Goal: Transaction & Acquisition: Purchase product/service

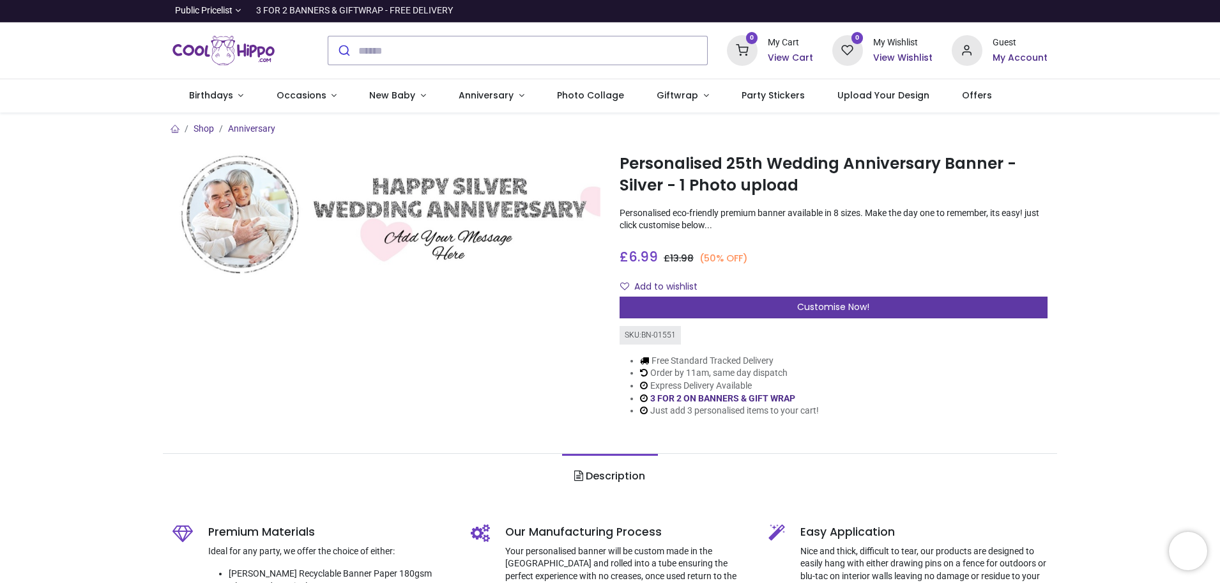
click at [825, 305] on span "Customise Now!" at bounding box center [833, 306] width 72 height 13
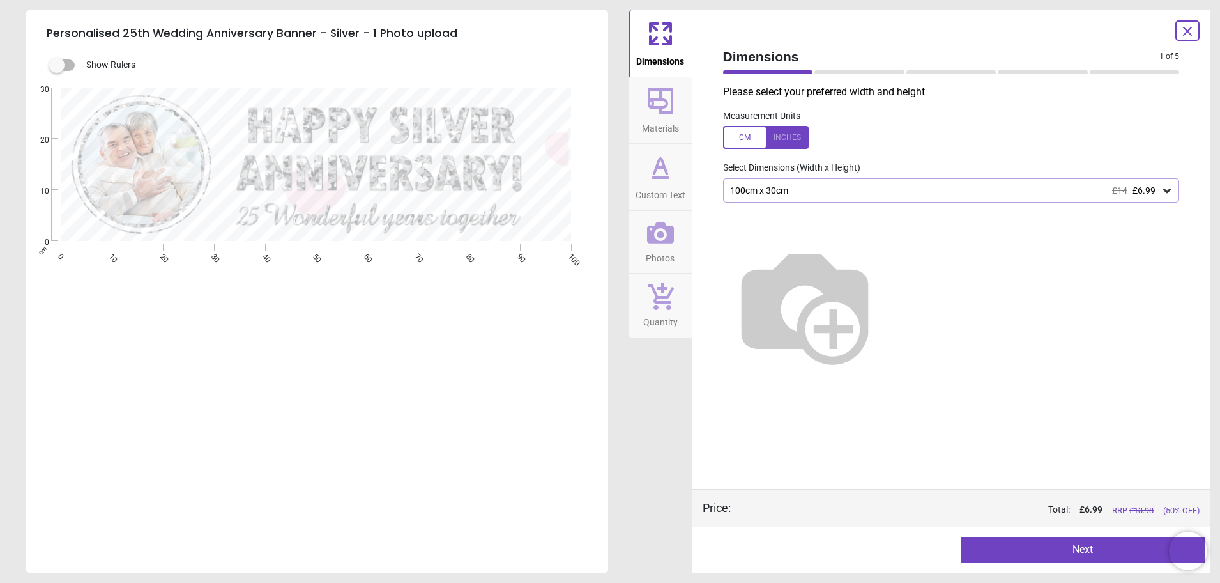
click at [872, 270] on img at bounding box center [805, 305] width 164 height 164
click at [755, 136] on div at bounding box center [766, 137] width 86 height 23
click at [746, 139] on div at bounding box center [766, 137] width 86 height 23
click at [1169, 190] on icon at bounding box center [1167, 190] width 13 height 13
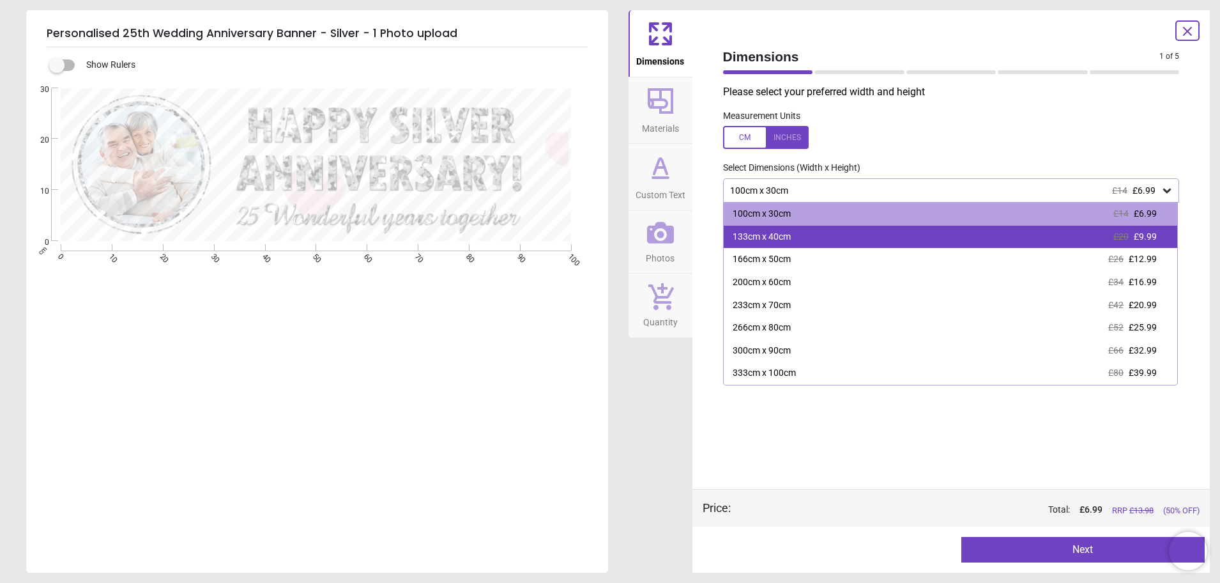
click at [818, 236] on div "133cm x 40cm £20 £9.99" at bounding box center [951, 237] width 454 height 23
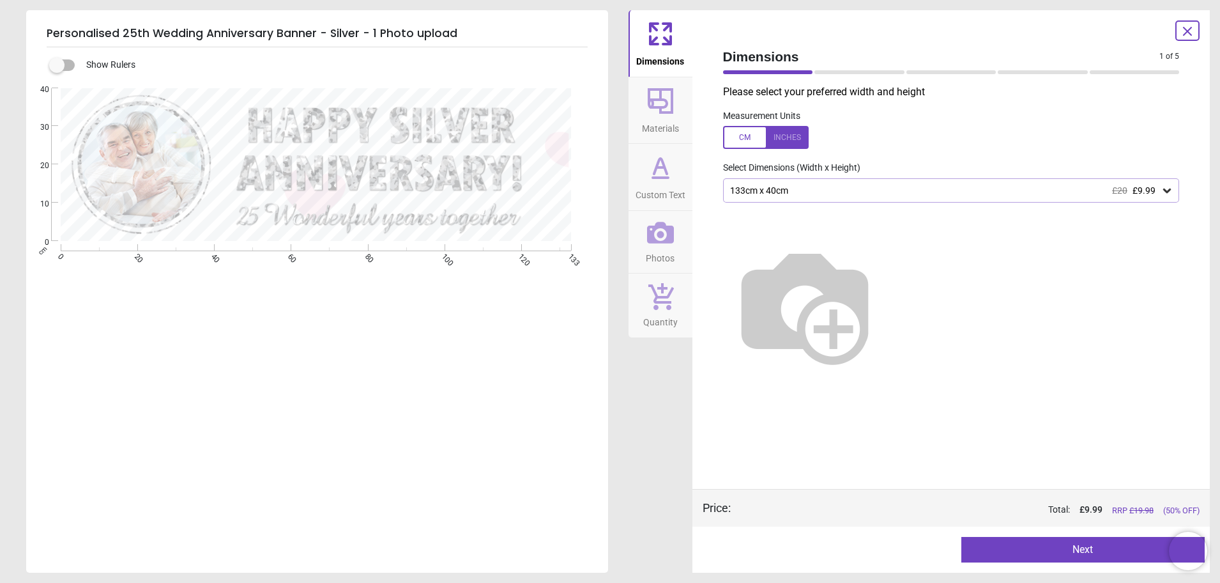
click at [667, 105] on icon at bounding box center [661, 101] width 26 height 26
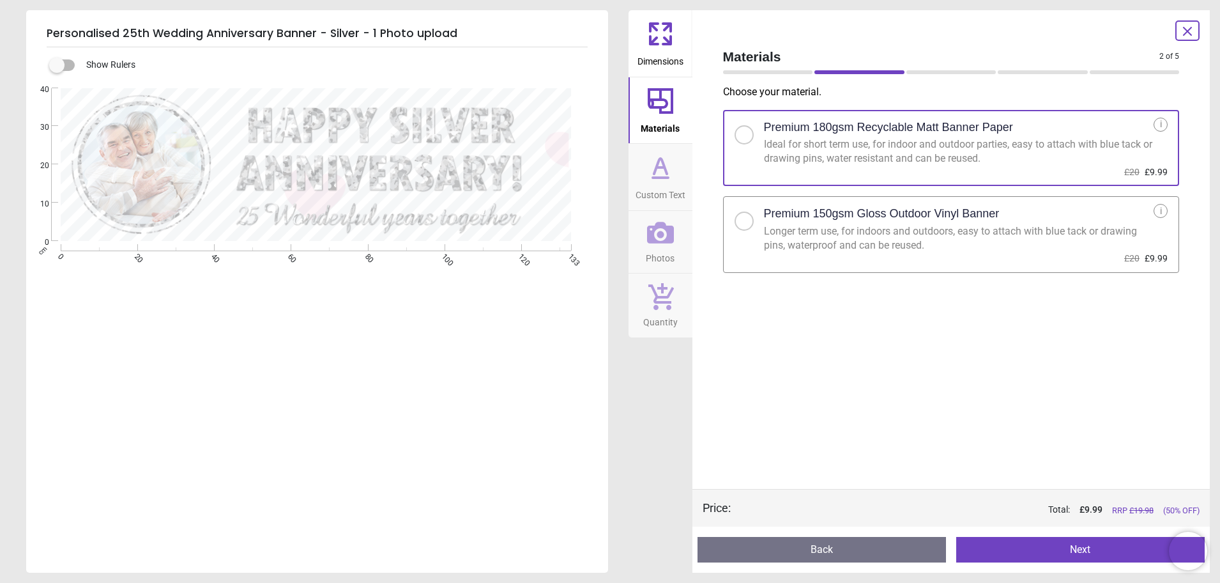
click at [664, 173] on icon at bounding box center [660, 167] width 31 height 31
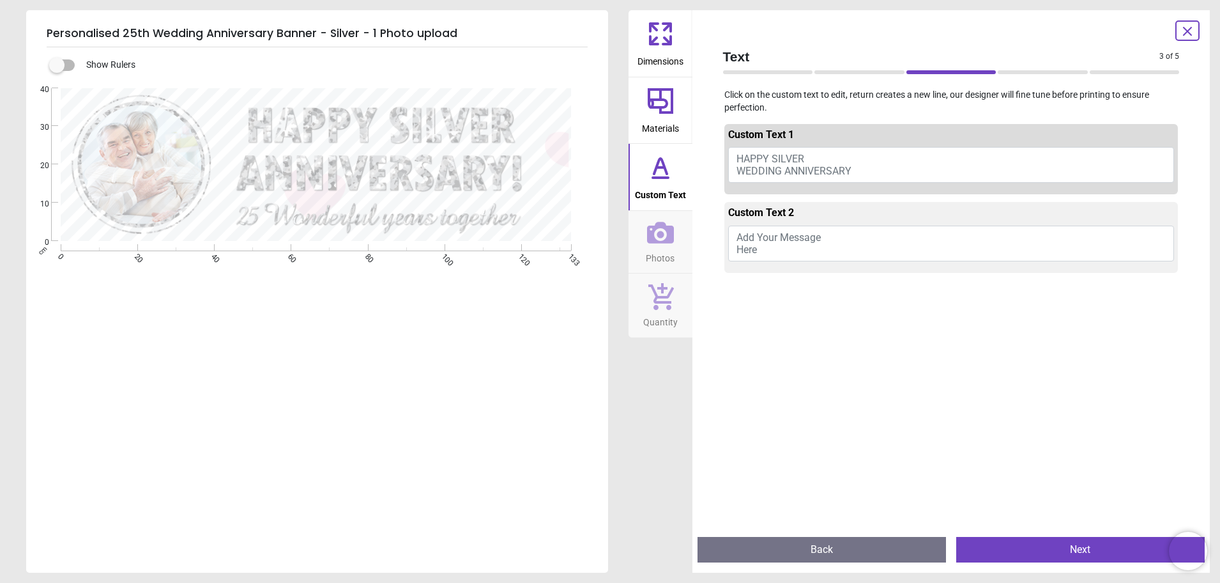
click at [753, 234] on span "Add Your Message Here" at bounding box center [779, 243] width 84 height 24
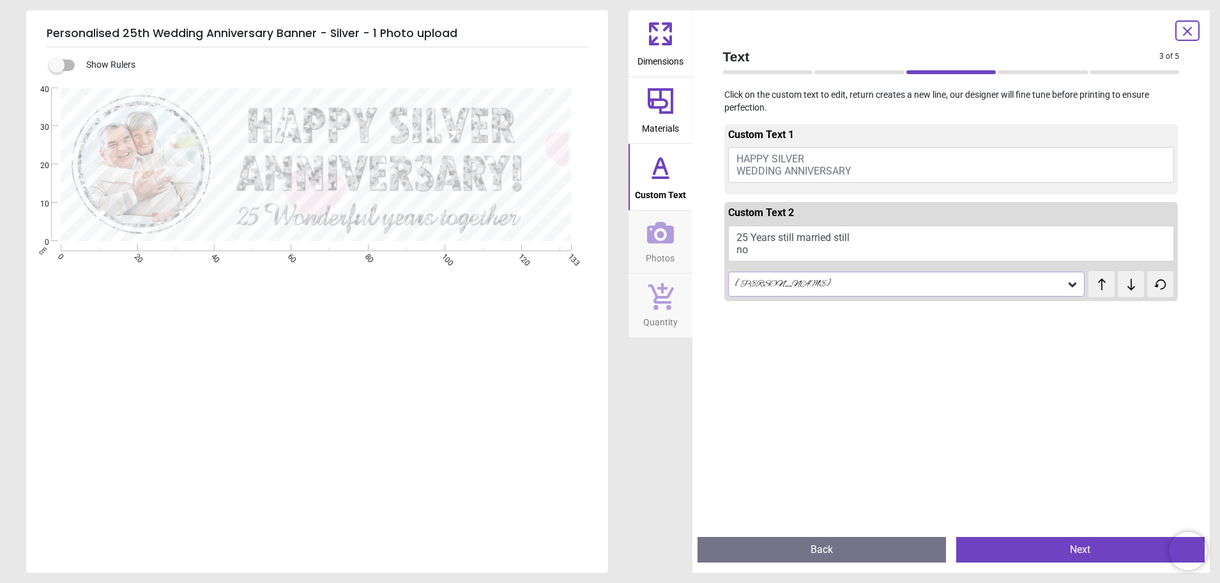
scroll to position [3, 0]
click at [773, 250] on button "25 Years still married still no Bail" at bounding box center [951, 244] width 447 height 36
click at [758, 248] on button "25 Years still married still no Bail!" at bounding box center [951, 244] width 447 height 36
click at [772, 249] on button "25 Years still married still no Bail!" at bounding box center [951, 244] width 447 height 36
type textarea "**********"
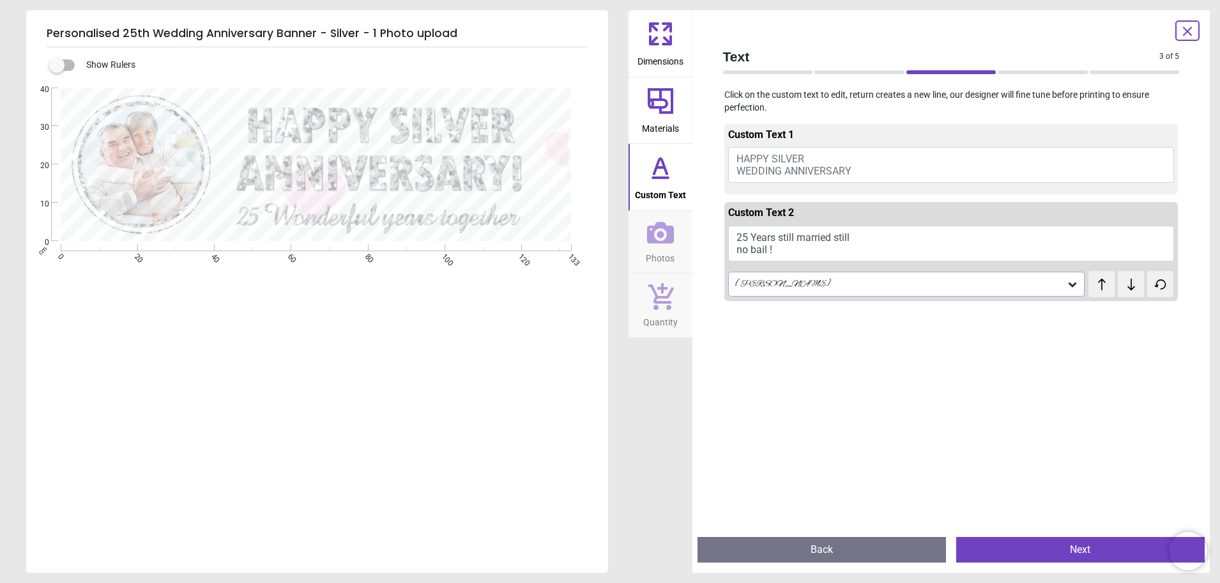
click at [657, 242] on icon at bounding box center [660, 233] width 27 height 22
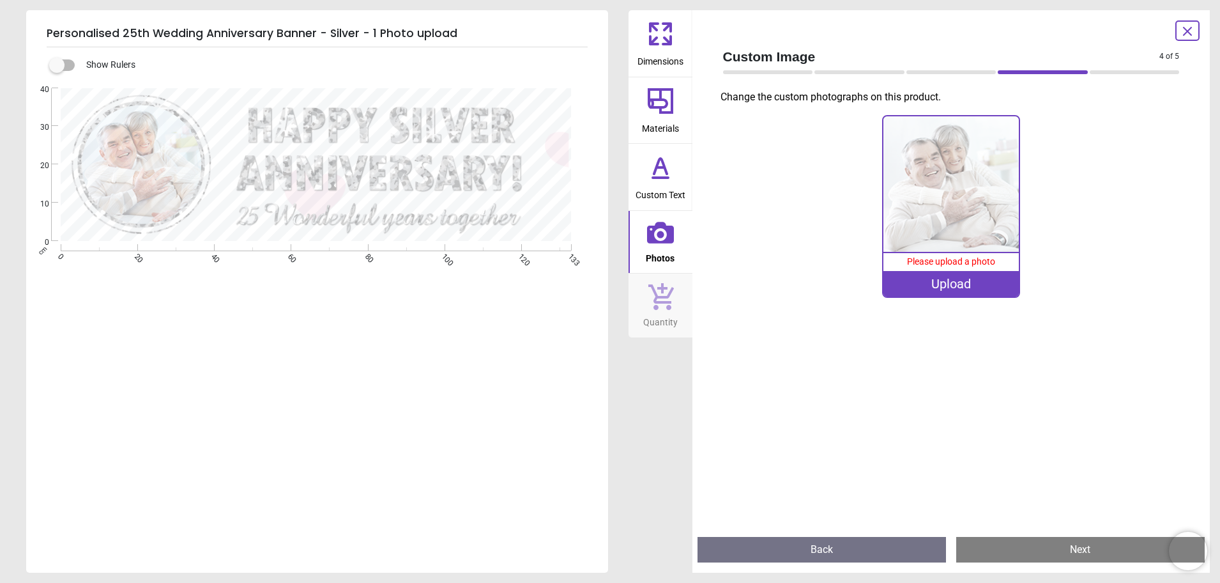
click at [969, 287] on div "Upload" at bounding box center [951, 284] width 135 height 26
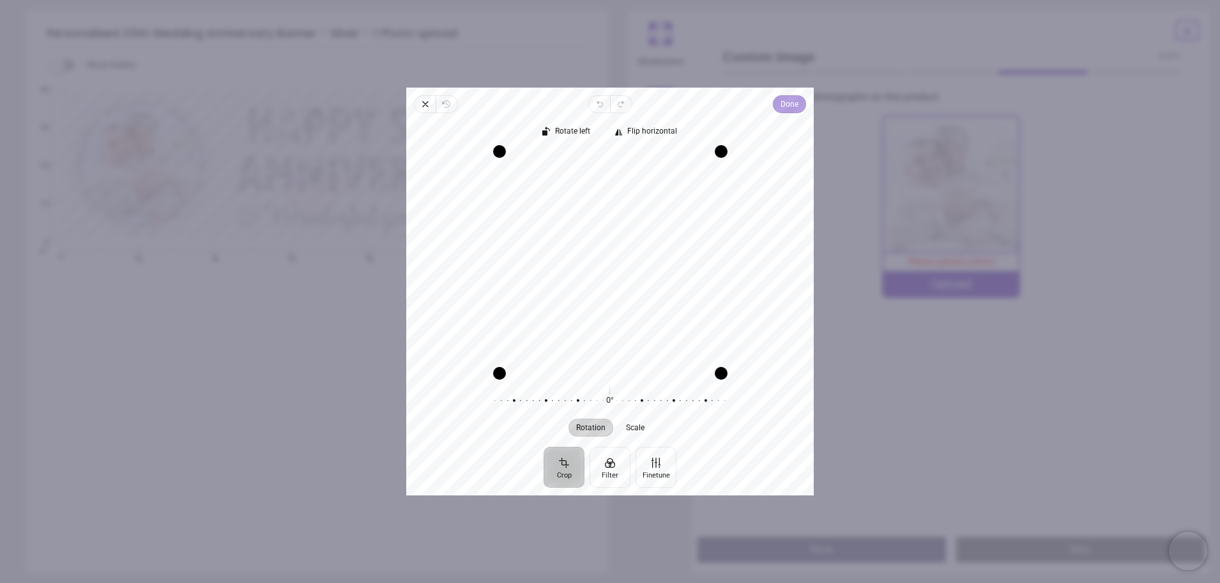
click at [796, 104] on span "Done" at bounding box center [790, 103] width 18 height 15
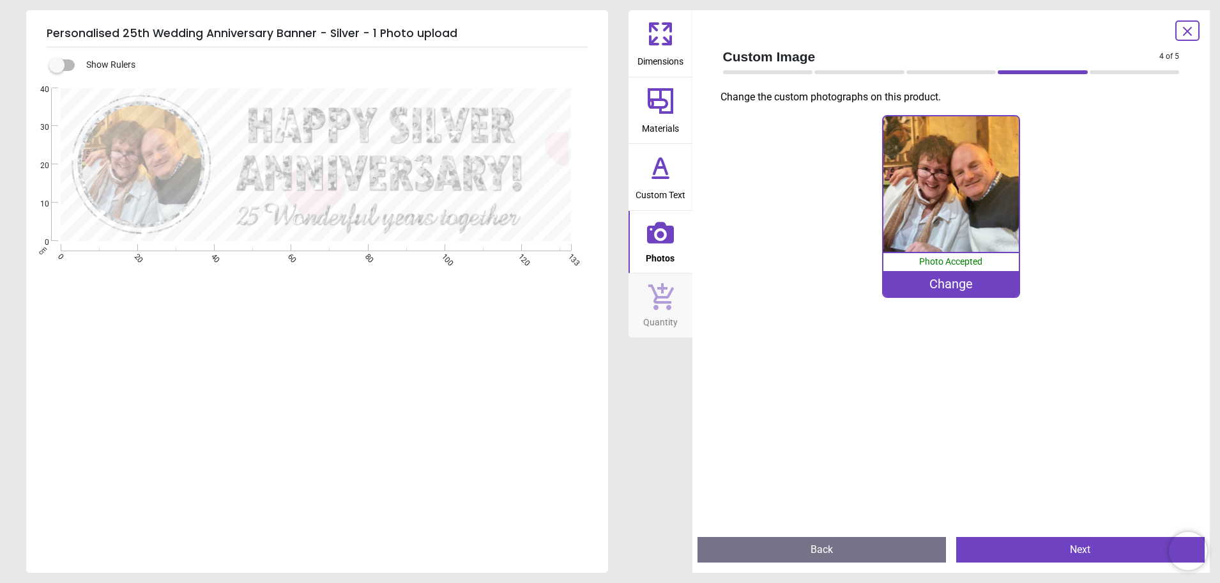
click at [665, 309] on icon at bounding box center [660, 296] width 27 height 28
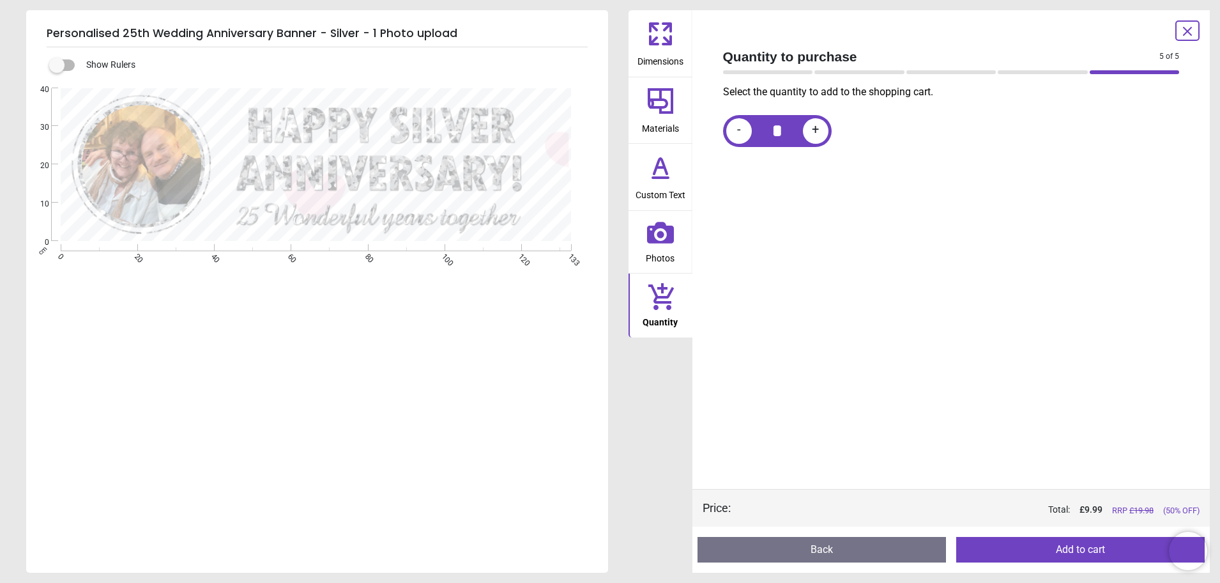
drag, startPoint x: 408, startPoint y: 190, endPoint x: 415, endPoint y: 203, distance: 14.6
click at [415, 203] on div ".cls-1 { fill: none; stroke-width: 0px; } .cls-2 { clip-path: url(#clippath); }…" at bounding box center [316, 164] width 580 height 153
click at [1073, 549] on button "Add to cart" at bounding box center [1080, 550] width 249 height 26
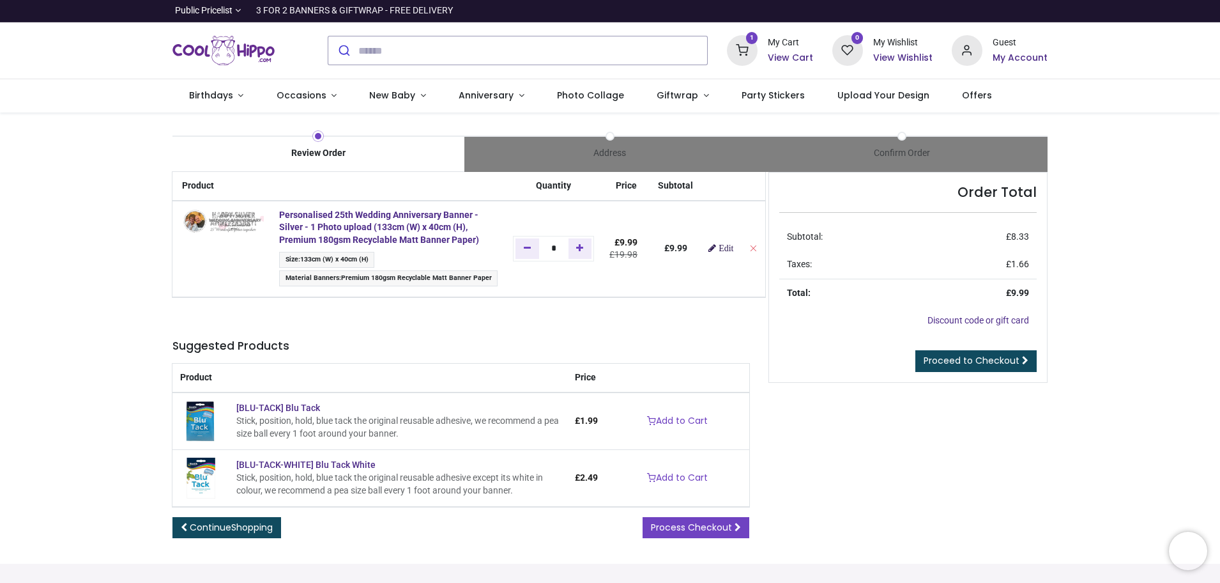
click at [719, 249] on span "Edit" at bounding box center [726, 247] width 15 height 9
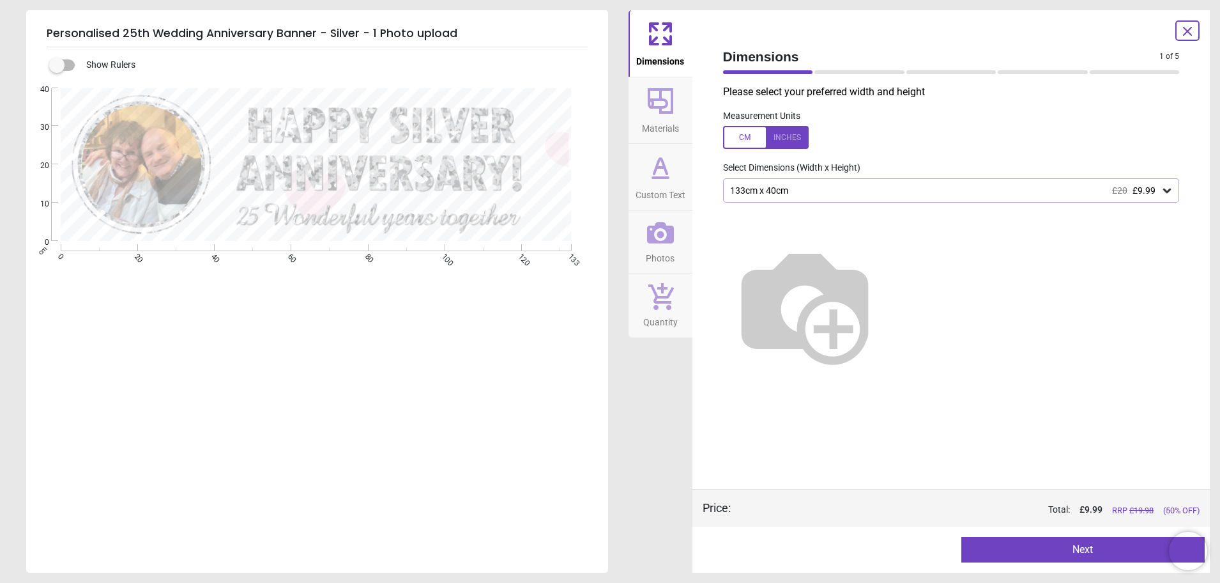
click at [659, 166] on icon at bounding box center [660, 167] width 31 height 31
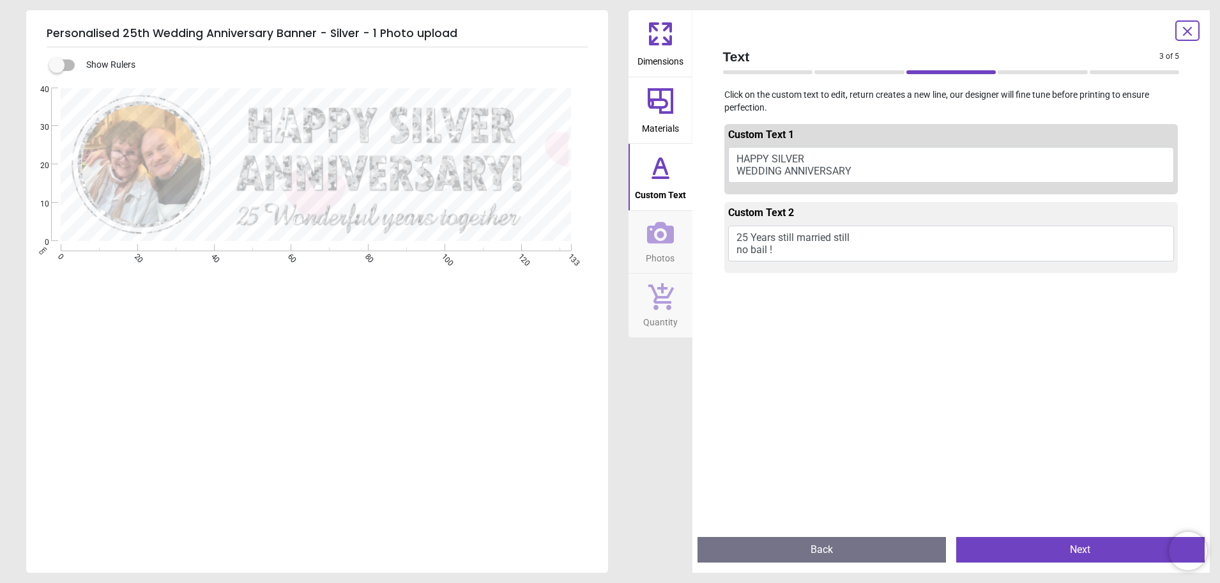
click at [801, 158] on button "HAPPY SILVER WEDDING ANNIVERSARY" at bounding box center [951, 165] width 447 height 36
click at [854, 169] on button "HAPPY SILVER WEDDING ANNIVERSARY" at bounding box center [951, 165] width 447 height 36
click at [853, 169] on button "HAPPY SILVER WEDDING ANNIVERSARY" at bounding box center [951, 165] width 447 height 36
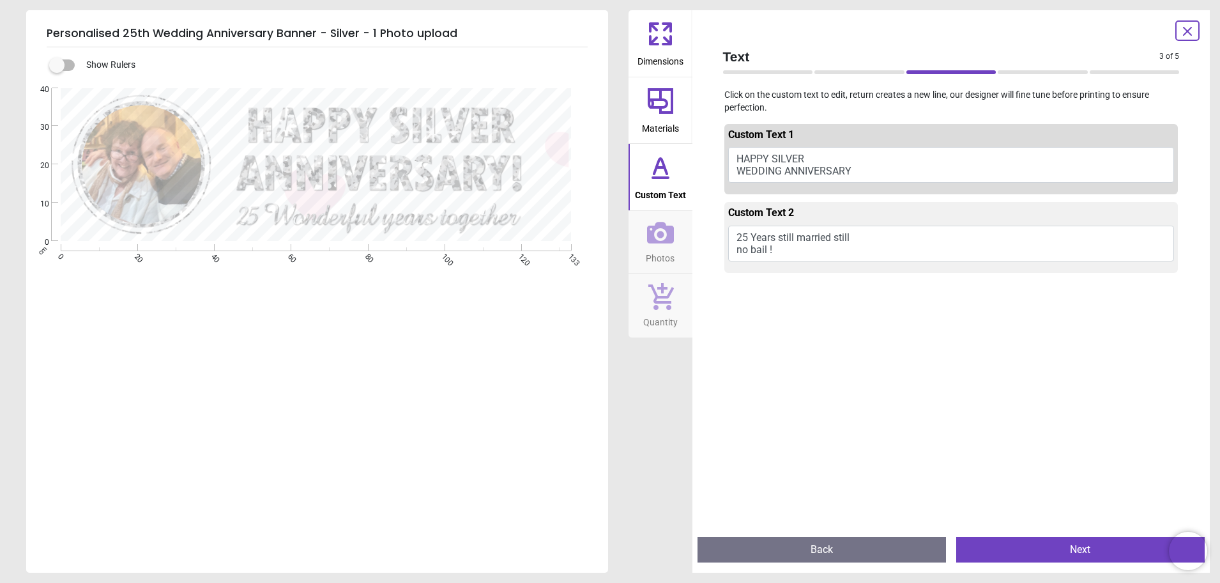
click at [429, 124] on textarea "**********" at bounding box center [392, 142] width 332 height 54
drag, startPoint x: 431, startPoint y: 121, endPoint x: 445, endPoint y: 95, distance: 29.2
click at [445, 96] on div "**********" at bounding box center [392, 142] width 332 height 95
click at [862, 165] on button "HAPPY SILVER WEDDING ANNIVERSARY" at bounding box center [951, 165] width 447 height 36
click at [853, 169] on button "HAPPY SILVER WEDDING ANNIVERSARY" at bounding box center [951, 165] width 447 height 36
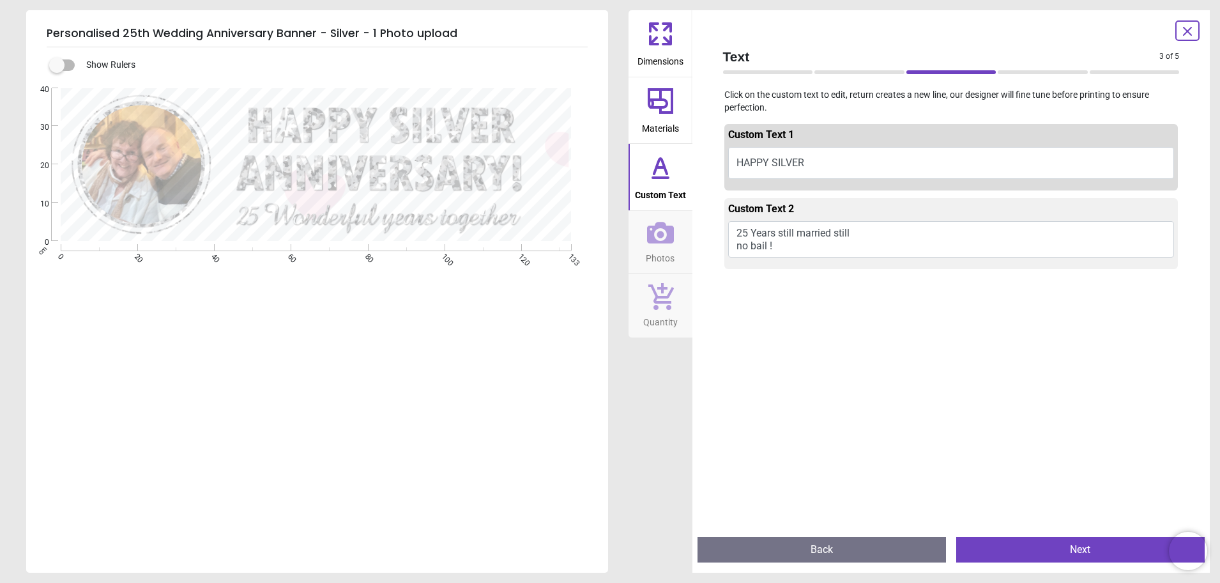
scroll to position [0, 0]
type textarea "*"
click at [431, 98] on div at bounding box center [392, 140] width 332 height 95
drag, startPoint x: 330, startPoint y: 192, endPoint x: 447, endPoint y: 188, distance: 117.0
click at [445, 191] on textarea "**********" at bounding box center [389, 201] width 325 height 39
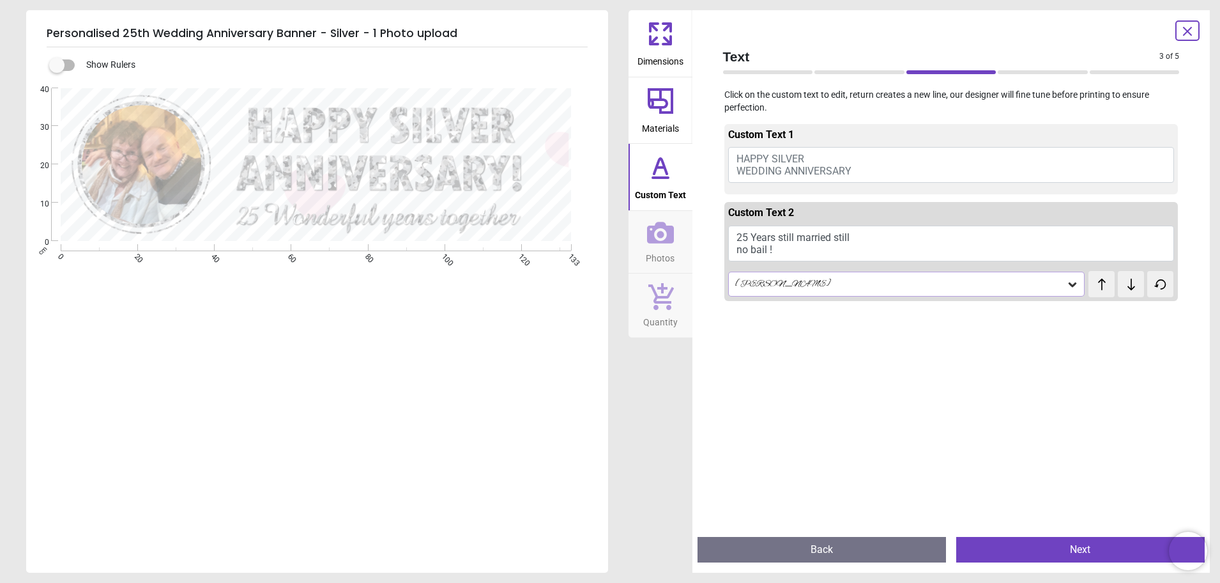
click at [859, 170] on button "HAPPY SILVER WEDDING ANNIVERSARY" at bounding box center [951, 165] width 447 height 36
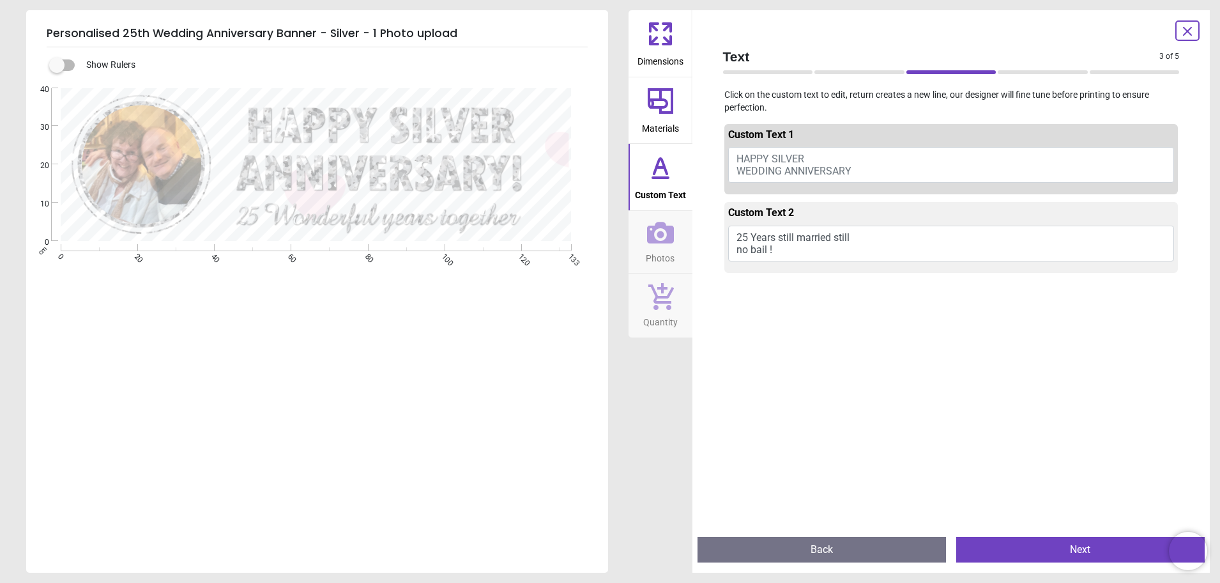
click at [851, 171] on span "HAPPY SILVER WEDDING ANNIVERSARY" at bounding box center [794, 165] width 115 height 24
click at [851, 173] on span "HAPPY SILVER WEDDING ANNIVERSARY" at bounding box center [794, 165] width 115 height 24
click at [897, 165] on button "HAPPY SILVER WEDDING ANNIVERSARY" at bounding box center [951, 165] width 447 height 36
click at [886, 242] on button "25 Years still married still no bail !" at bounding box center [951, 244] width 447 height 36
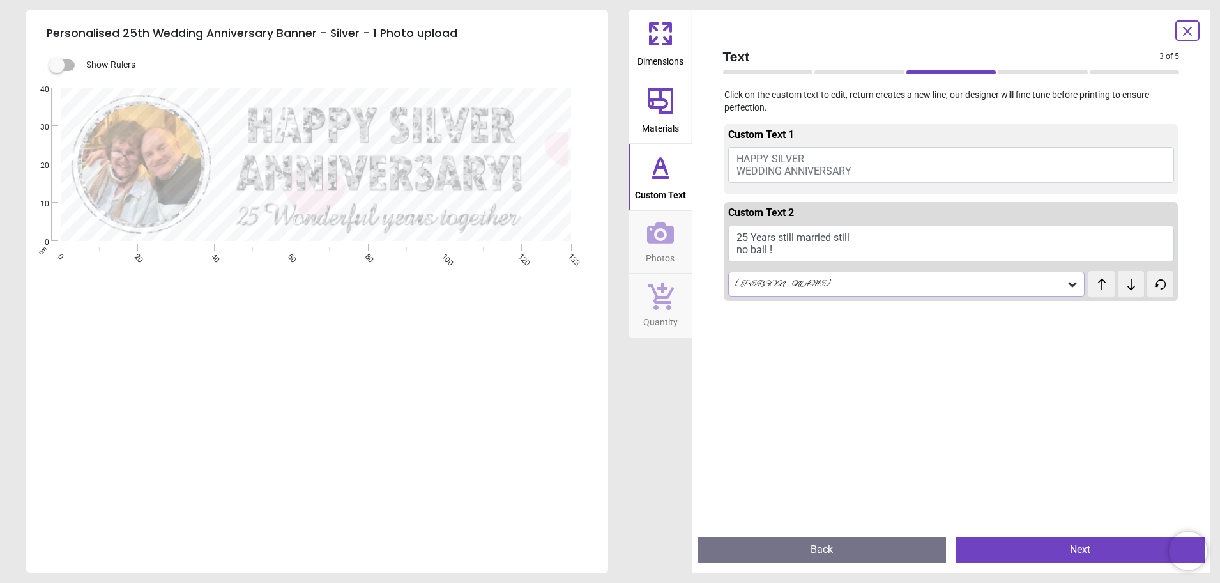
click at [1066, 282] on icon at bounding box center [1072, 284] width 13 height 13
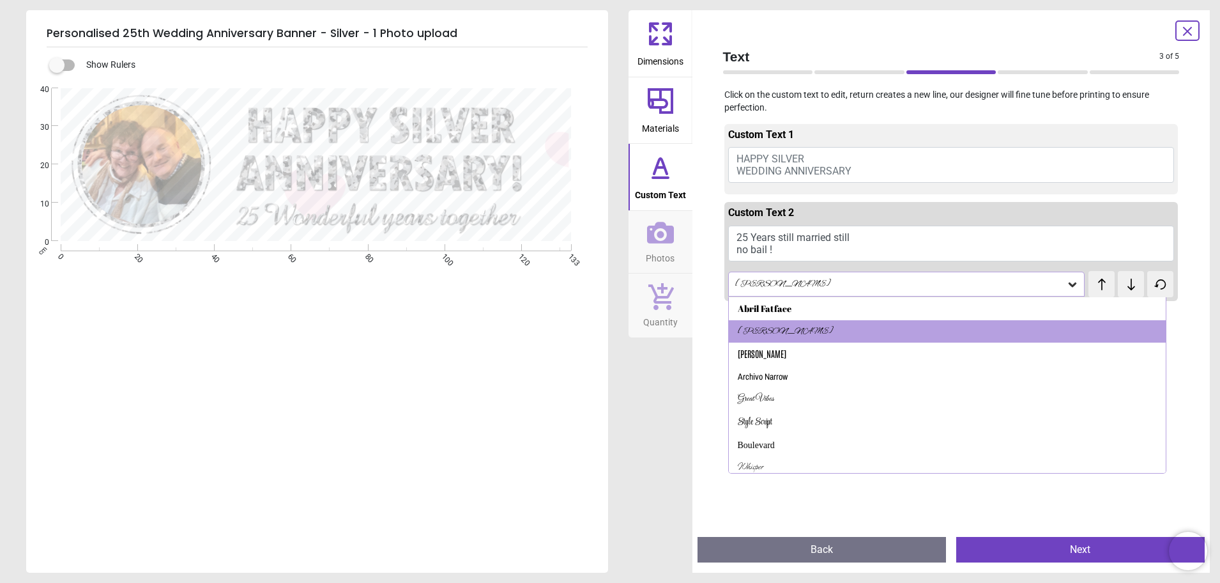
click at [866, 162] on button "HAPPY SILVER WEDDING ANNIVERSARY" at bounding box center [951, 165] width 447 height 36
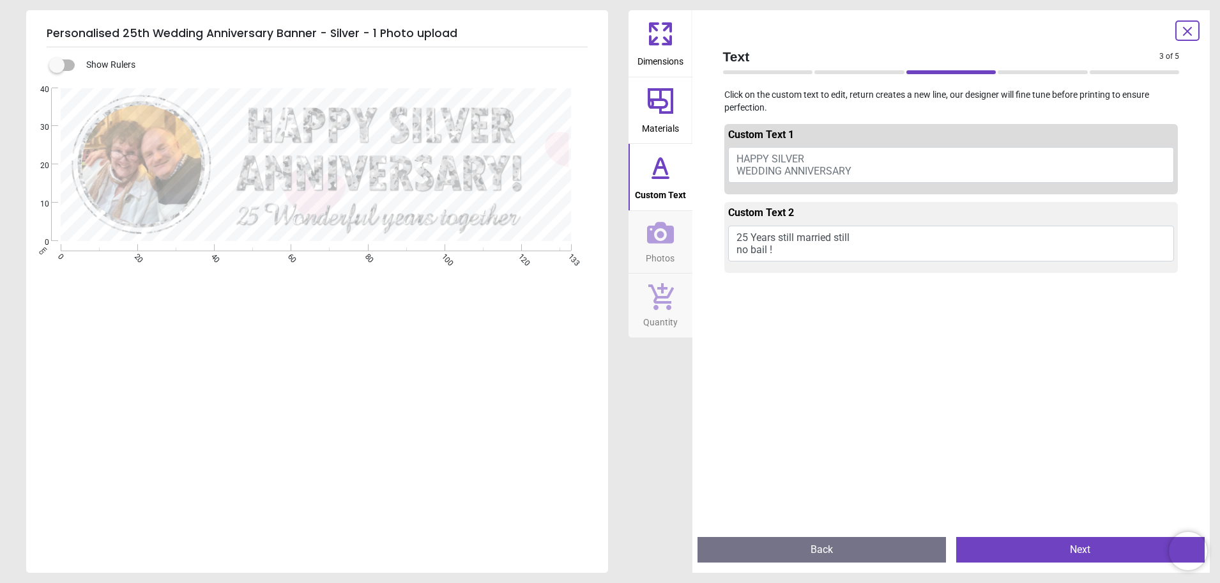
click at [857, 168] on button "HAPPY SILVER WEDDING ANNIVERSARY" at bounding box center [951, 165] width 447 height 36
drag, startPoint x: 737, startPoint y: 158, endPoint x: 800, endPoint y: 158, distance: 63.3
click at [800, 158] on span "HAPPY SILVER WEDDING ANNIVERSARY" at bounding box center [794, 165] width 115 height 24
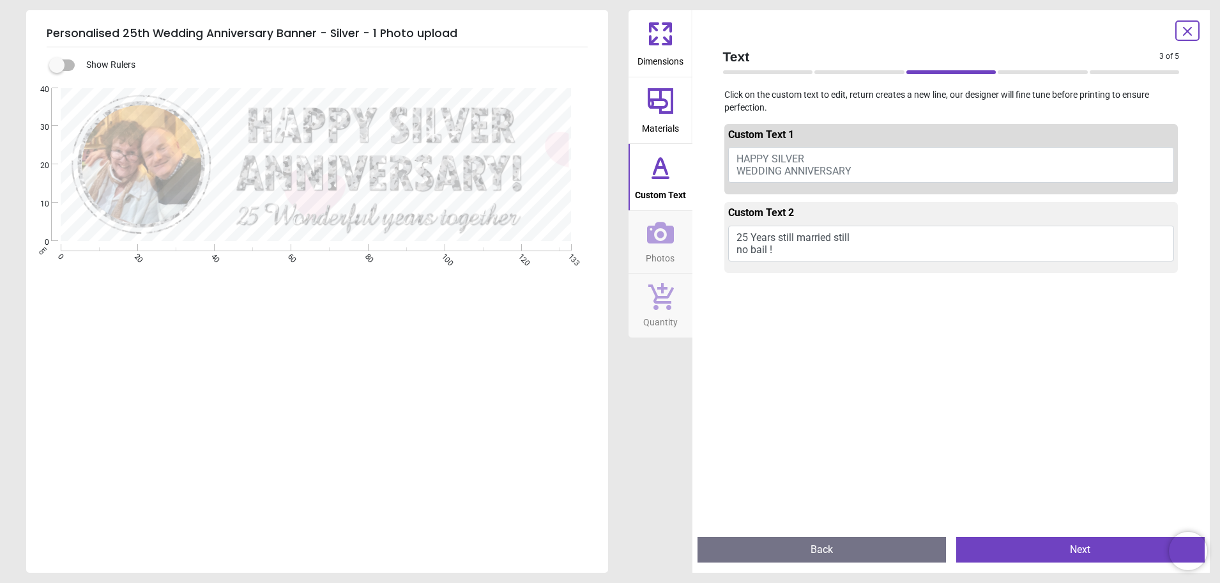
drag, startPoint x: 241, startPoint y: 218, endPoint x: 540, endPoint y: 220, distance: 299.0
click at [540, 220] on textarea "**********" at bounding box center [389, 201] width 325 height 39
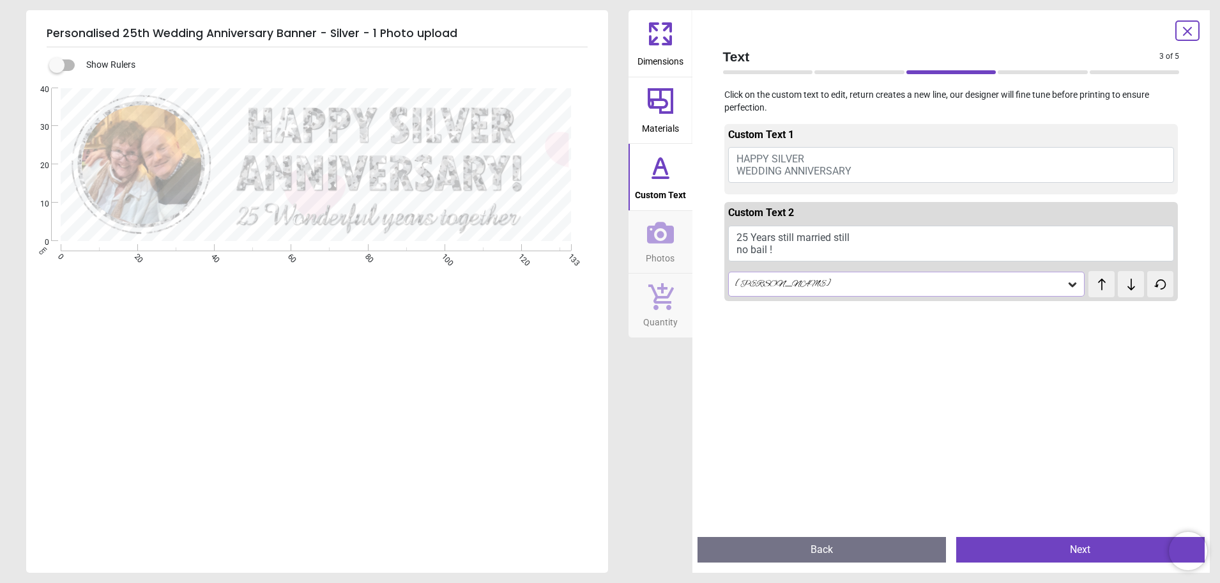
click at [526, 141] on textarea at bounding box center [392, 140] width 332 height 42
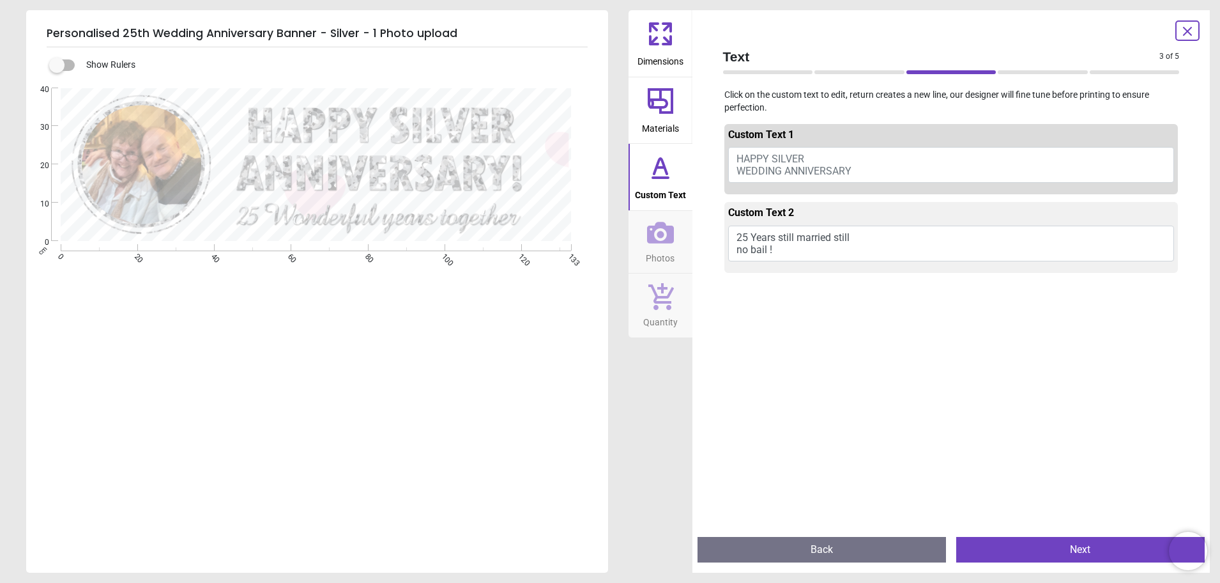
click at [867, 165] on button "HAPPY SILVER WEDDING ANNIVERSARY" at bounding box center [951, 165] width 447 height 36
click at [409, 181] on div "**********" at bounding box center [389, 202] width 325 height 42
drag, startPoint x: 249, startPoint y: 122, endPoint x: 555, endPoint y: 140, distance: 305.9
click at [555, 140] on textarea at bounding box center [392, 140] width 332 height 42
drag, startPoint x: 294, startPoint y: 189, endPoint x: 458, endPoint y: 197, distance: 164.4
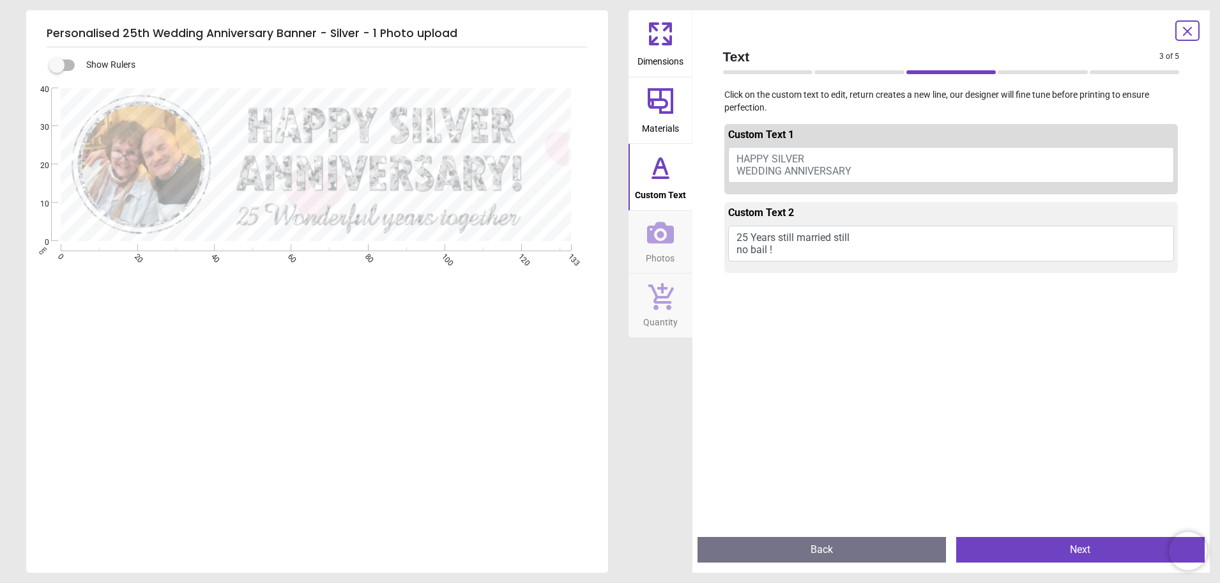
click at [458, 197] on textarea "**********" at bounding box center [389, 201] width 325 height 39
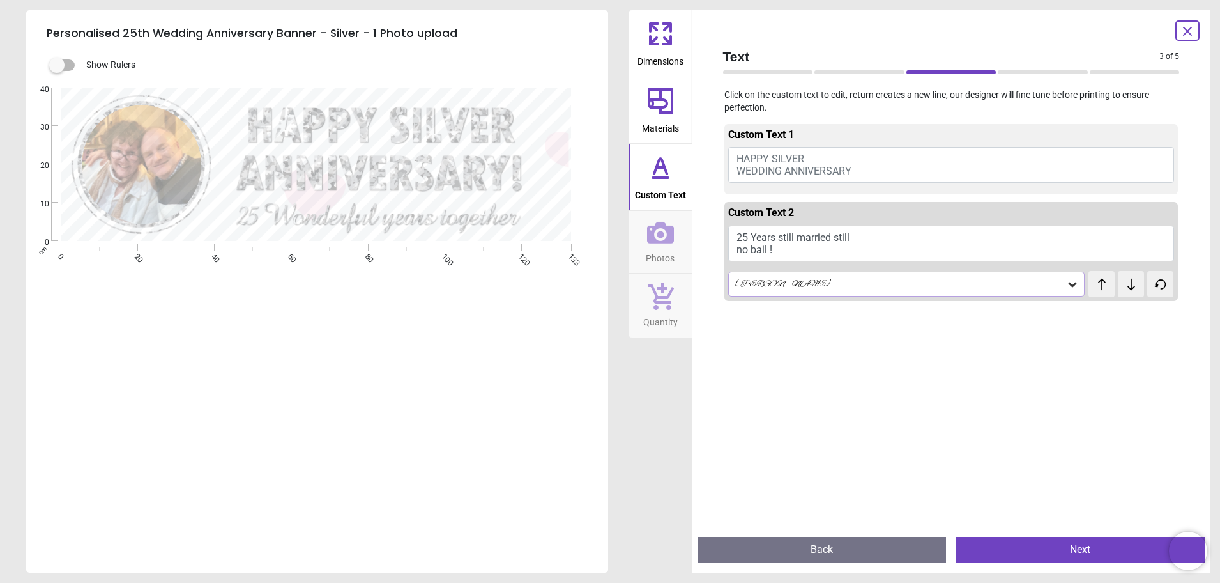
click at [861, 237] on button "25 Years still married still no bail !" at bounding box center [951, 244] width 447 height 36
drag, startPoint x: 793, startPoint y: 254, endPoint x: 782, endPoint y: 254, distance: 10.9
click at [782, 254] on button "25 Years still married still no bail !" at bounding box center [951, 244] width 447 height 36
click at [819, 549] on button "Back" at bounding box center [822, 550] width 249 height 26
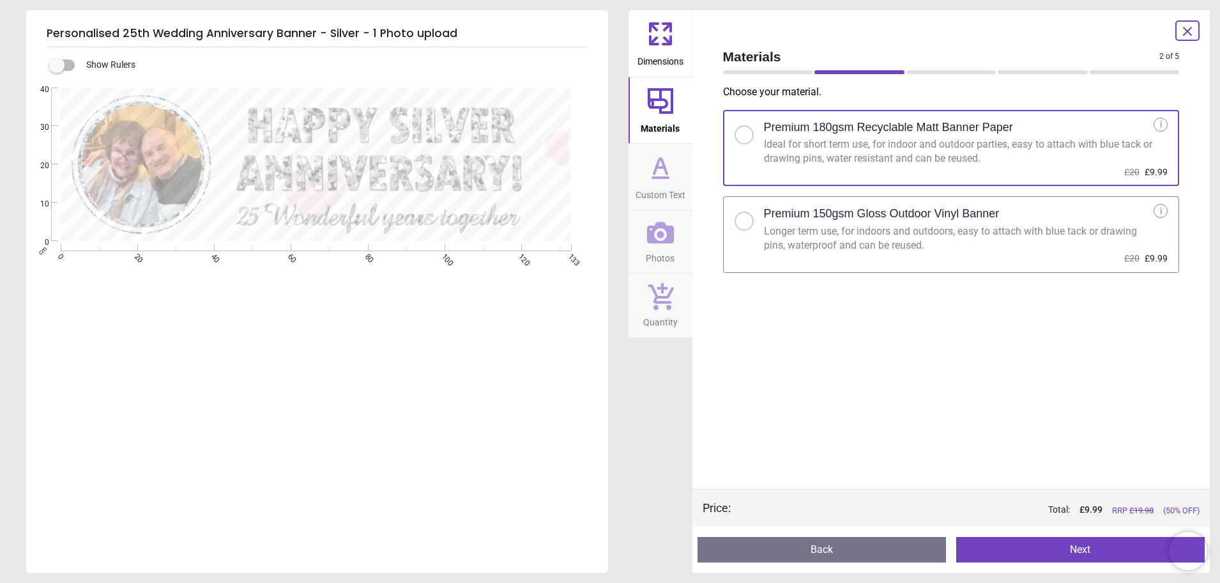
click at [819, 549] on button "Back" at bounding box center [822, 550] width 249 height 26
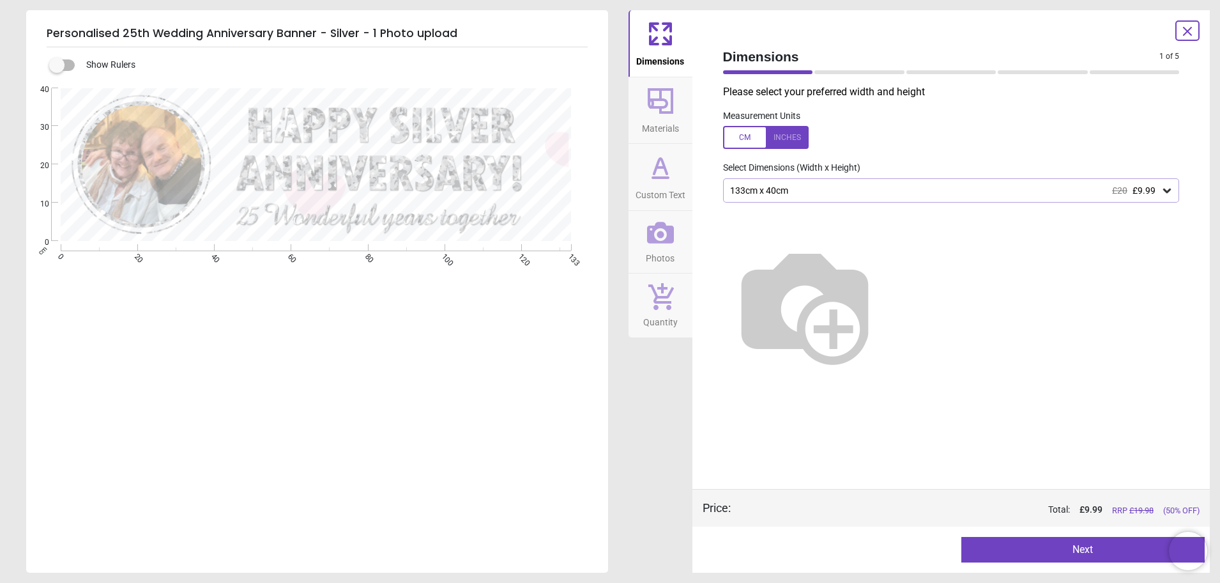
click at [887, 293] on img at bounding box center [805, 305] width 164 height 164
click at [1168, 192] on icon at bounding box center [1167, 190] width 8 height 4
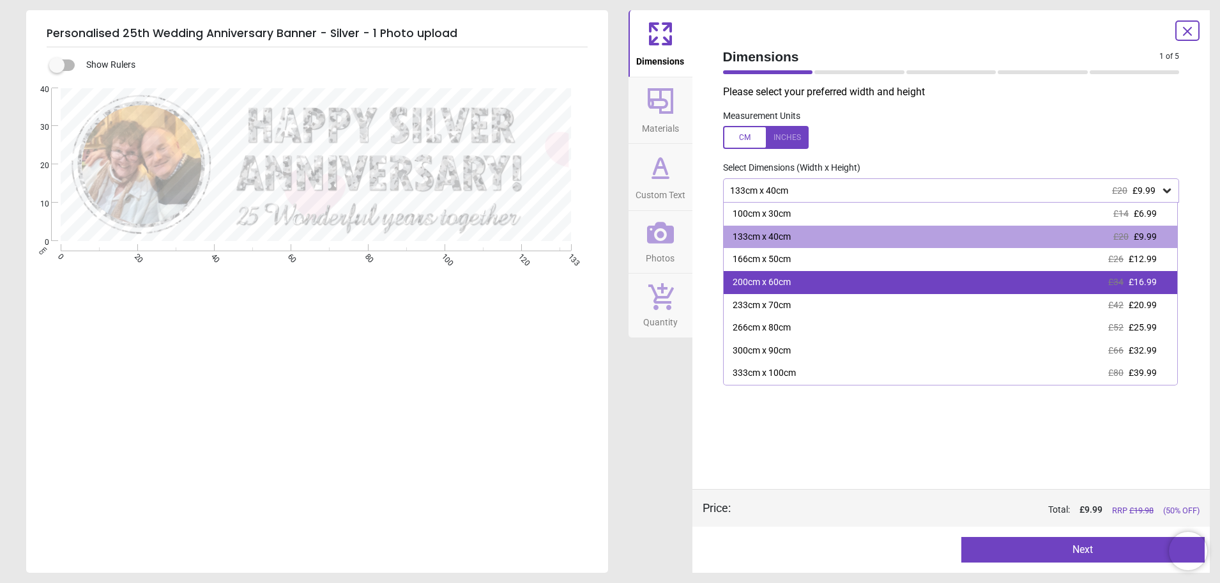
click at [1151, 276] on div "200cm x 60cm £34 £16.99" at bounding box center [951, 282] width 454 height 23
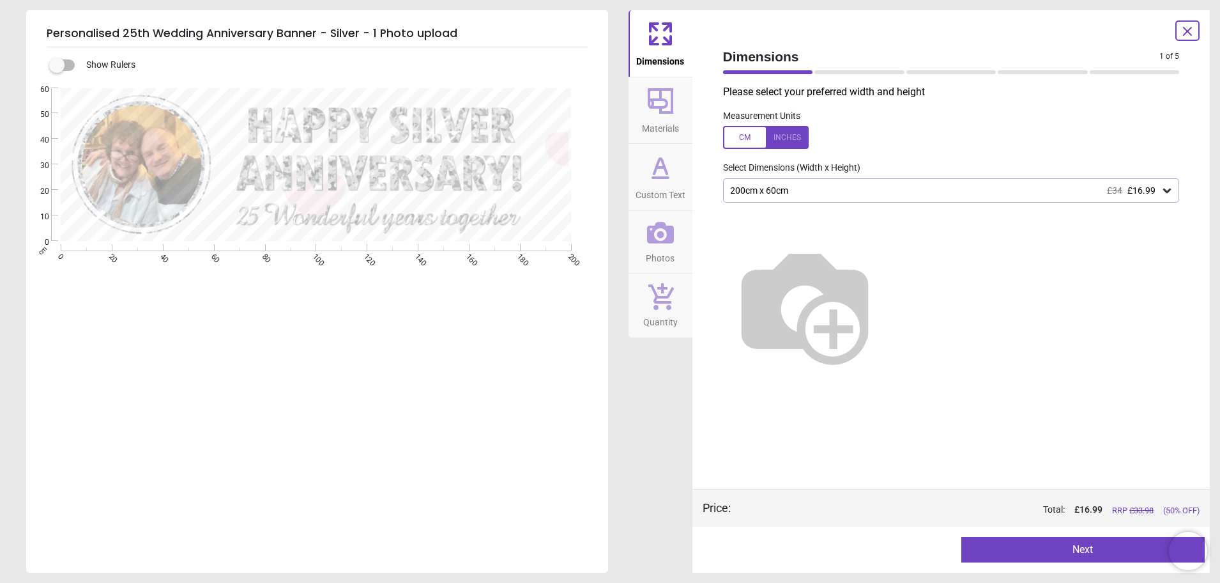
click at [1096, 549] on button "Next" at bounding box center [1083, 550] width 243 height 26
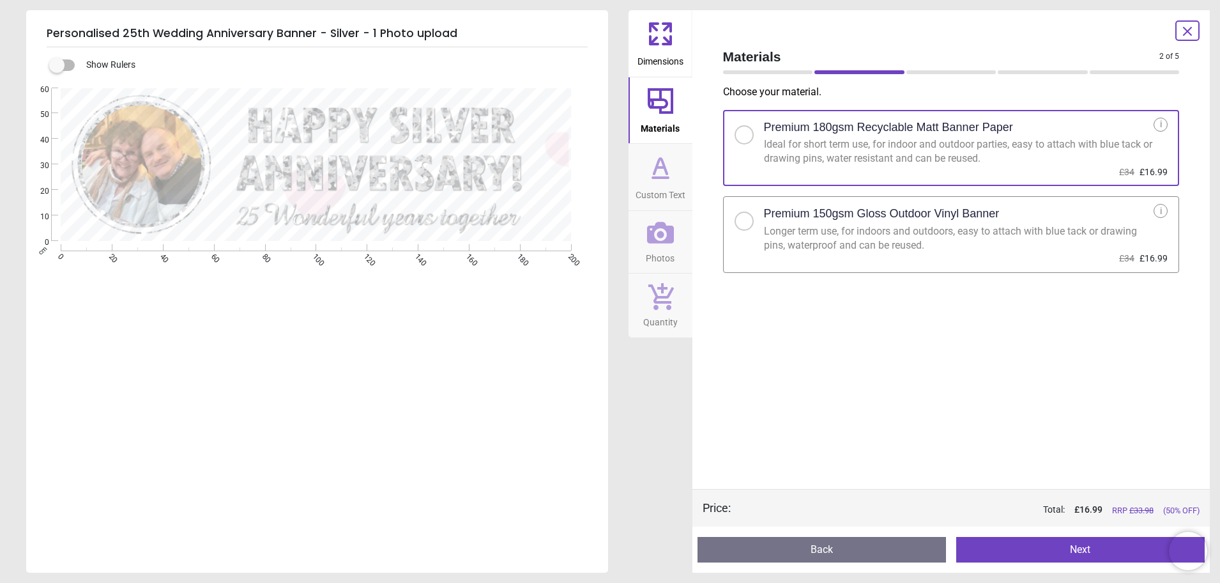
click at [1075, 555] on button "Next" at bounding box center [1080, 550] width 249 height 26
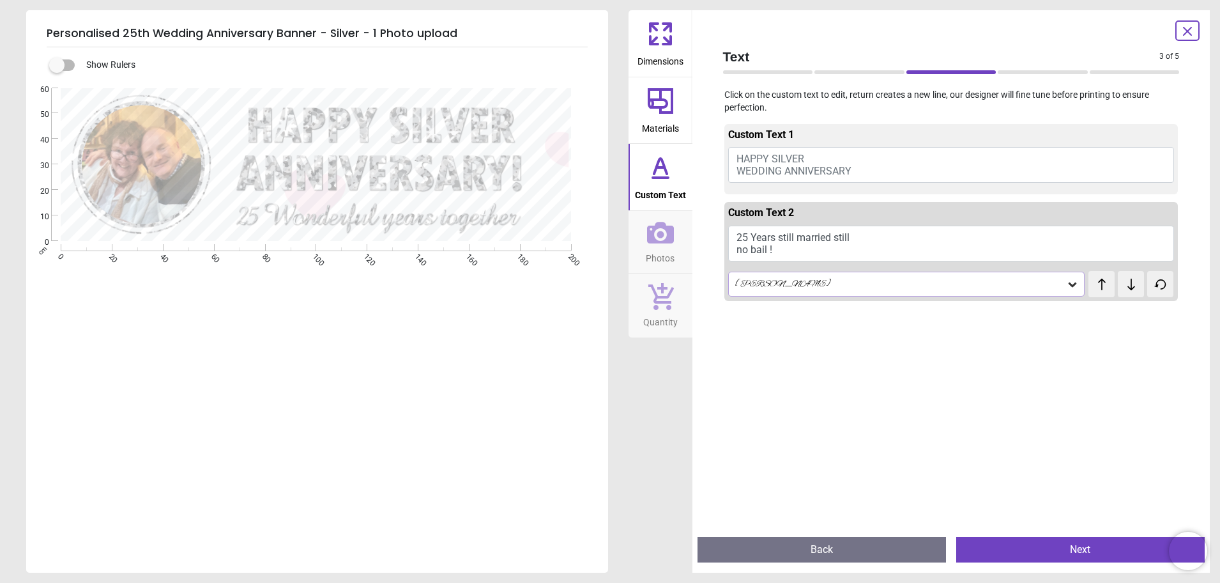
click at [778, 250] on button "25 Years still married still no bail !" at bounding box center [951, 244] width 447 height 36
click at [389, 146] on textarea at bounding box center [392, 140] width 332 height 42
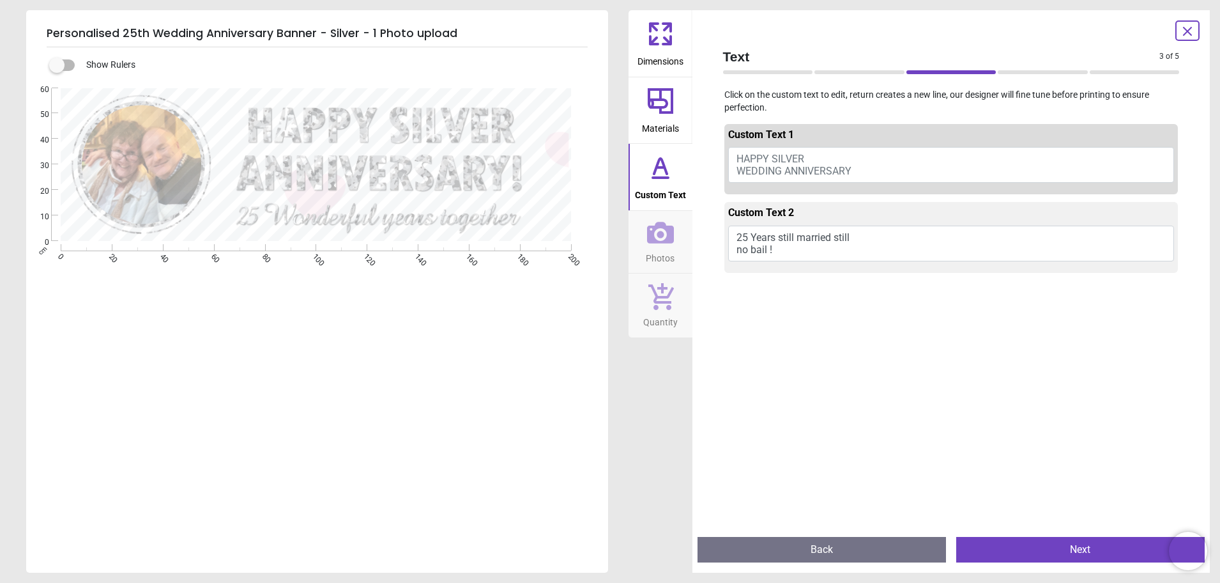
click at [864, 163] on button "HAPPY SILVER WEDDING ANNIVERSARY" at bounding box center [951, 165] width 447 height 36
drag, startPoint x: 857, startPoint y: 171, endPoint x: 686, endPoint y: 174, distance: 171.3
click at [673, 174] on div "Dimensions Materials Custom Text Photos Quantity Text 3 of 5 3 of 6 Click on th…" at bounding box center [920, 291] width 582 height 562
drag, startPoint x: 889, startPoint y: 238, endPoint x: 764, endPoint y: 257, distance: 126.2
click at [764, 257] on button "25 Years still married still no bail !" at bounding box center [951, 244] width 447 height 36
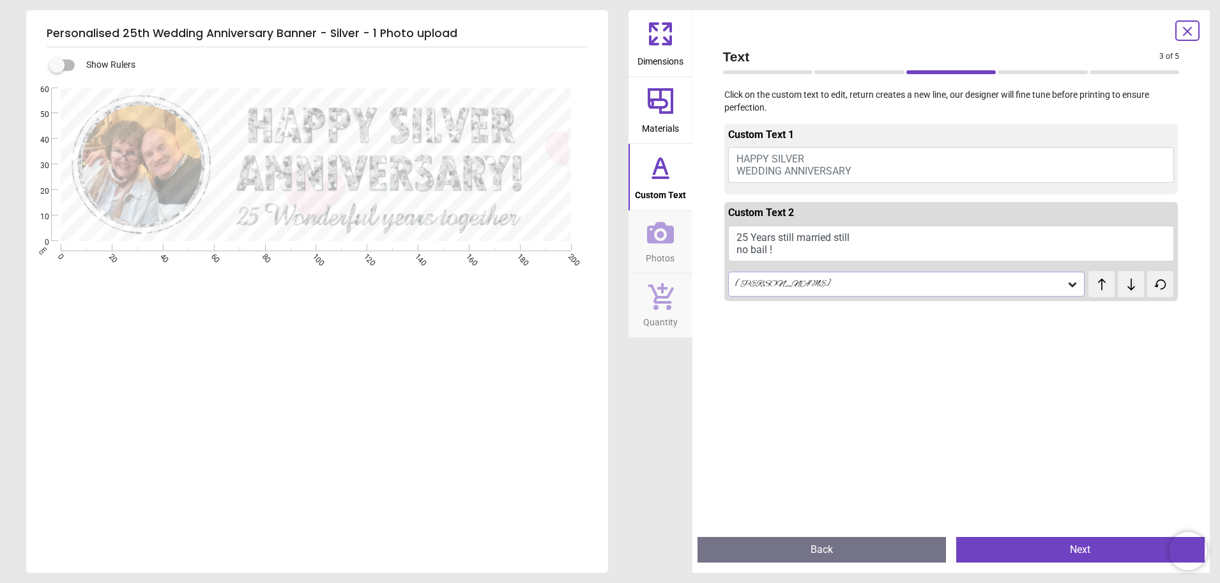
click at [781, 252] on button "25 Years still married still no bail !" at bounding box center [951, 244] width 447 height 36
type textarea "*"
click at [519, 399] on div "E E" at bounding box center [316, 379] width 580 height 583
click at [834, 165] on span "HAPPY SILVER WEDDING ANNIVERSARY" at bounding box center [794, 165] width 115 height 24
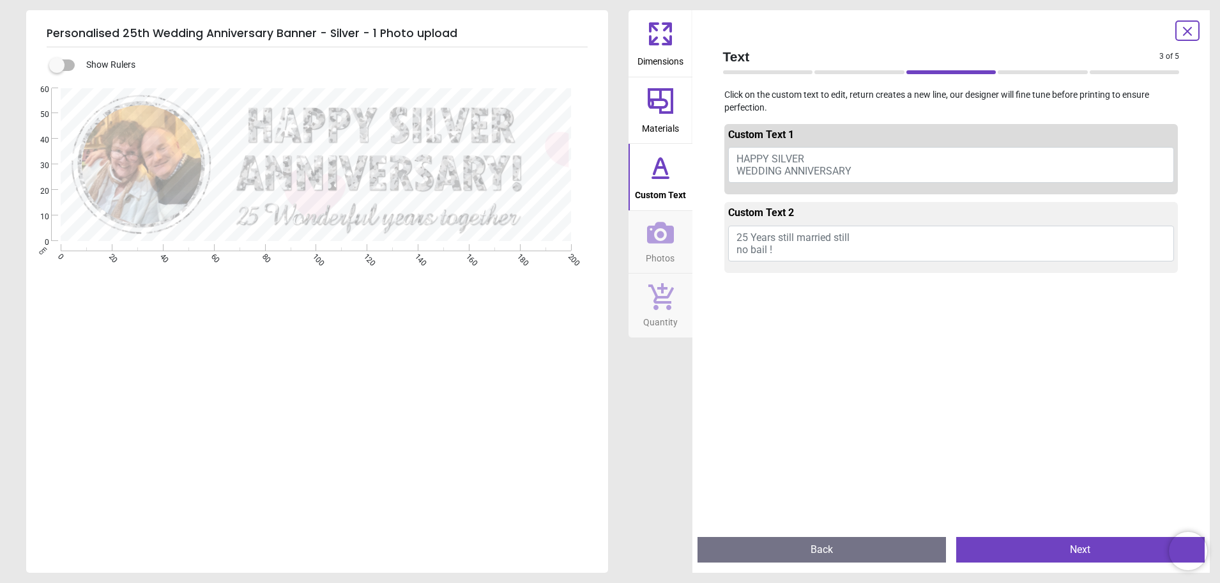
click at [845, 551] on button "Back" at bounding box center [822, 550] width 249 height 26
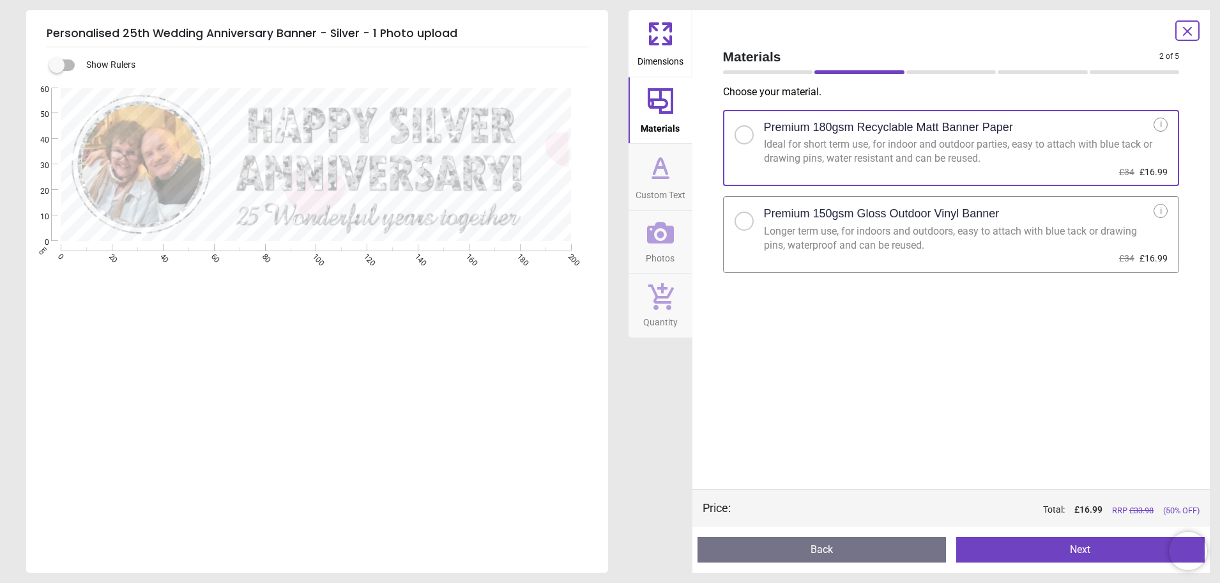
click at [845, 551] on button "Back" at bounding box center [822, 550] width 249 height 26
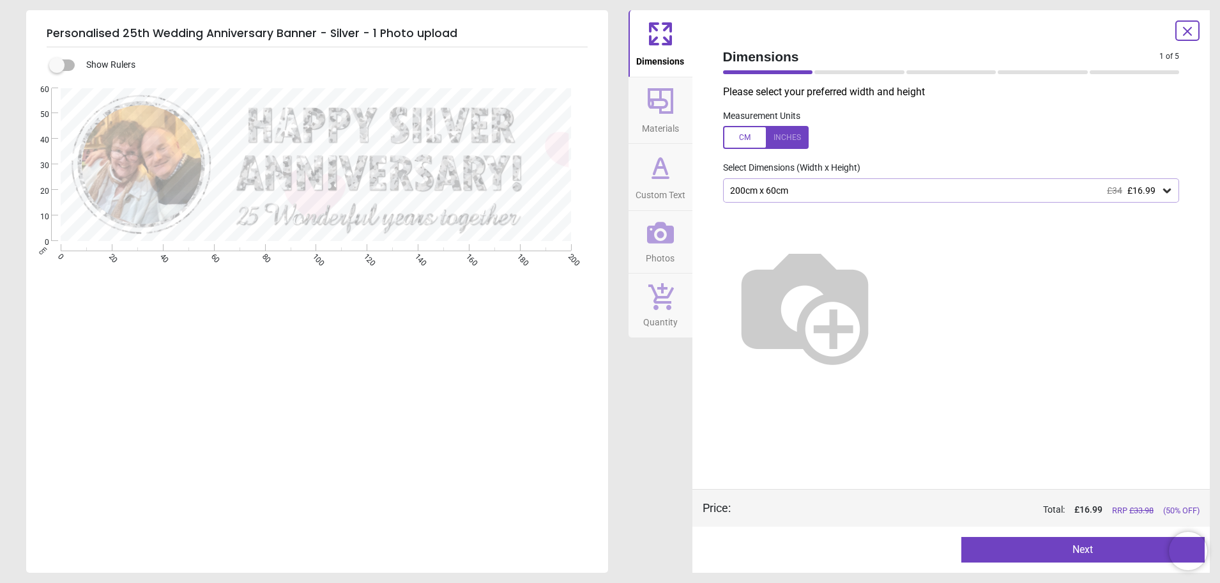
click at [845, 551] on div at bounding box center [824, 550] width 243 height 26
click at [670, 40] on icon at bounding box center [667, 40] width 8 height 8
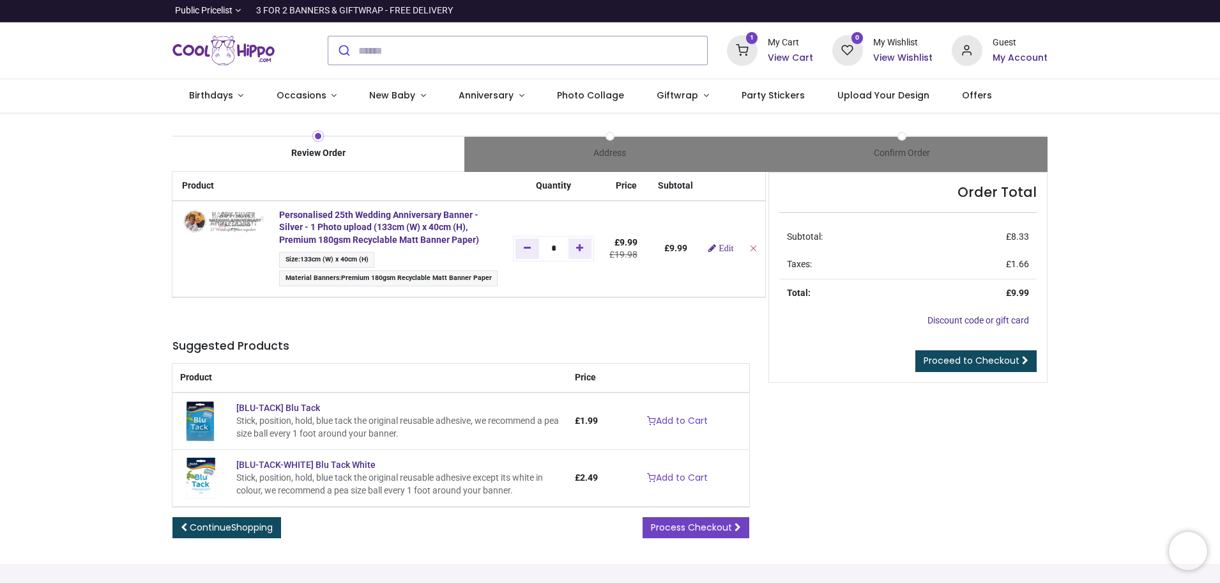
click at [749, 248] on icon "Remove from cart" at bounding box center [753, 247] width 9 height 9
type input "*"
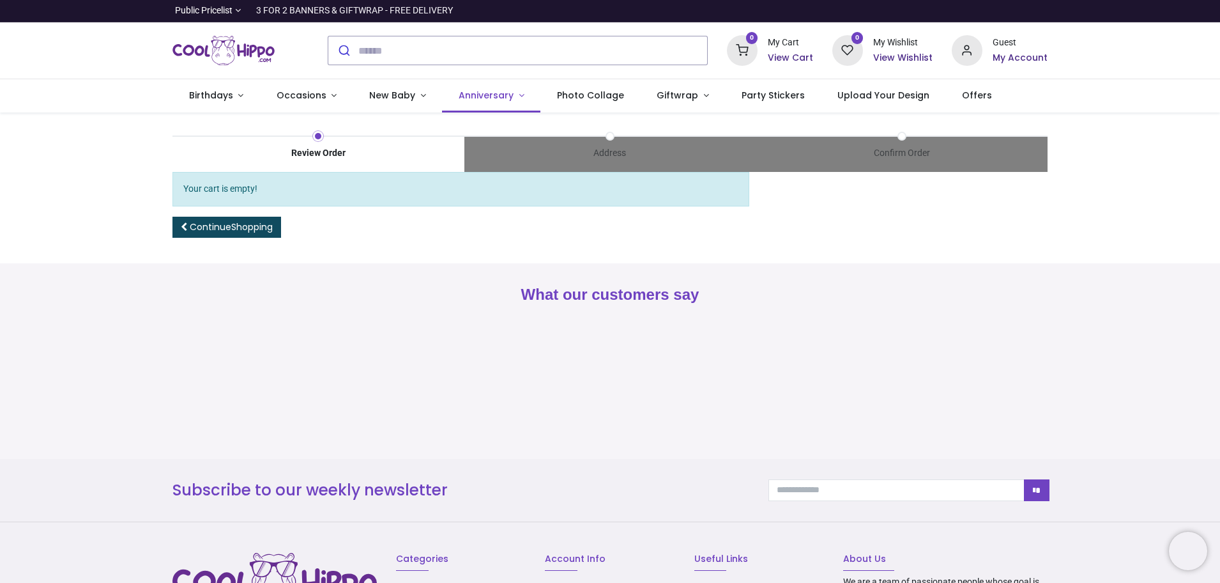
click at [510, 97] on link "Anniversary" at bounding box center [491, 95] width 98 height 33
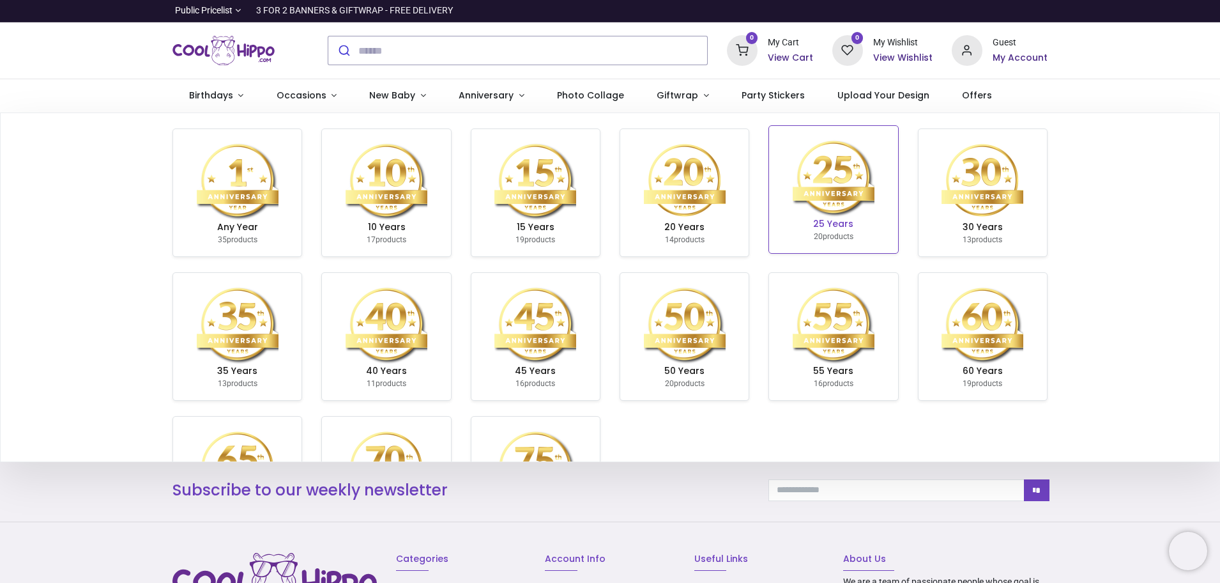
click at [807, 204] on img at bounding box center [834, 177] width 82 height 82
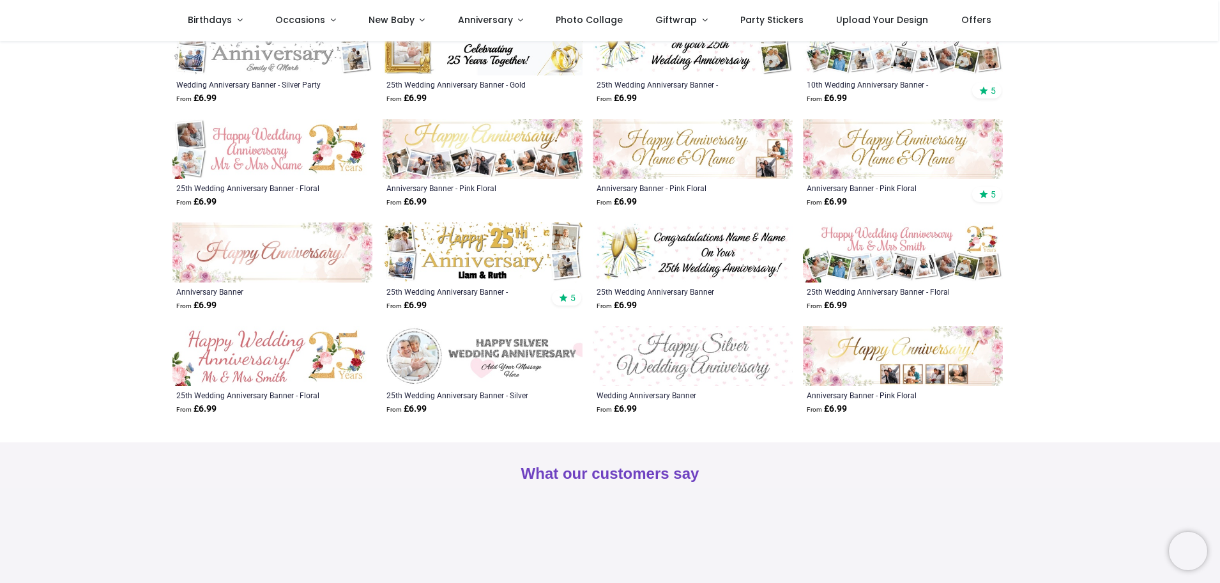
scroll to position [383, 0]
click at [470, 61] on img at bounding box center [483, 45] width 200 height 60
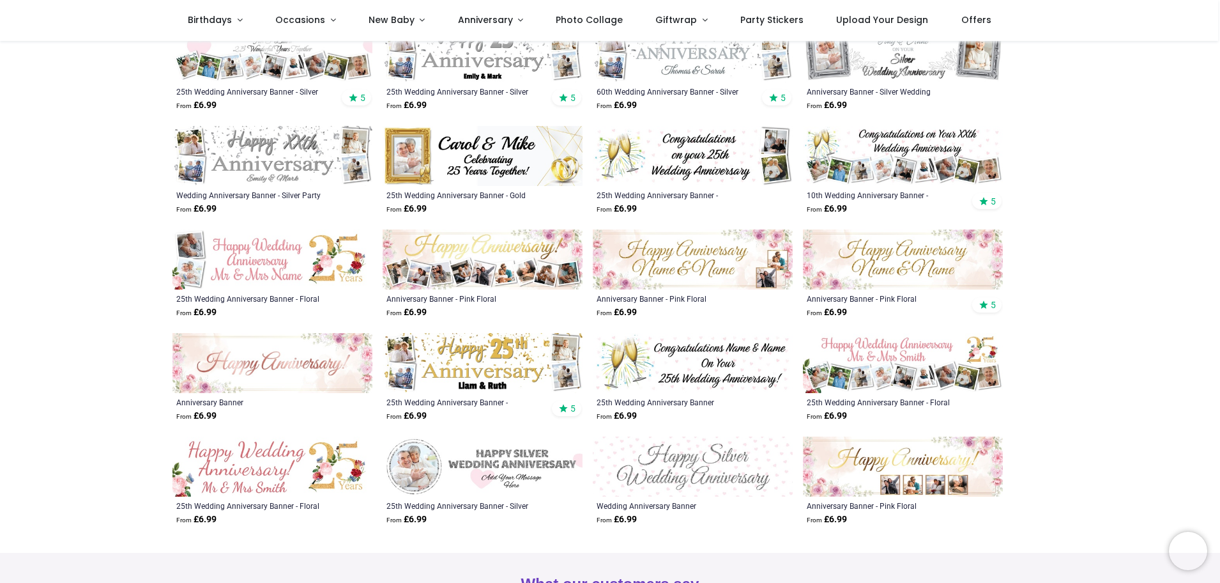
scroll to position [256, 0]
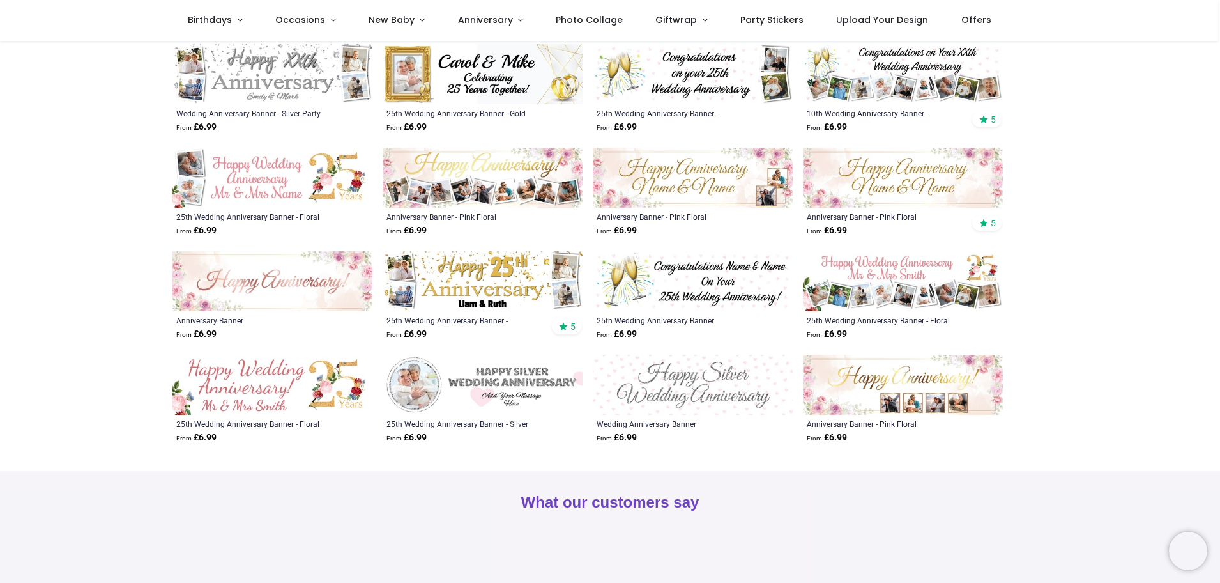
scroll to position [383, 0]
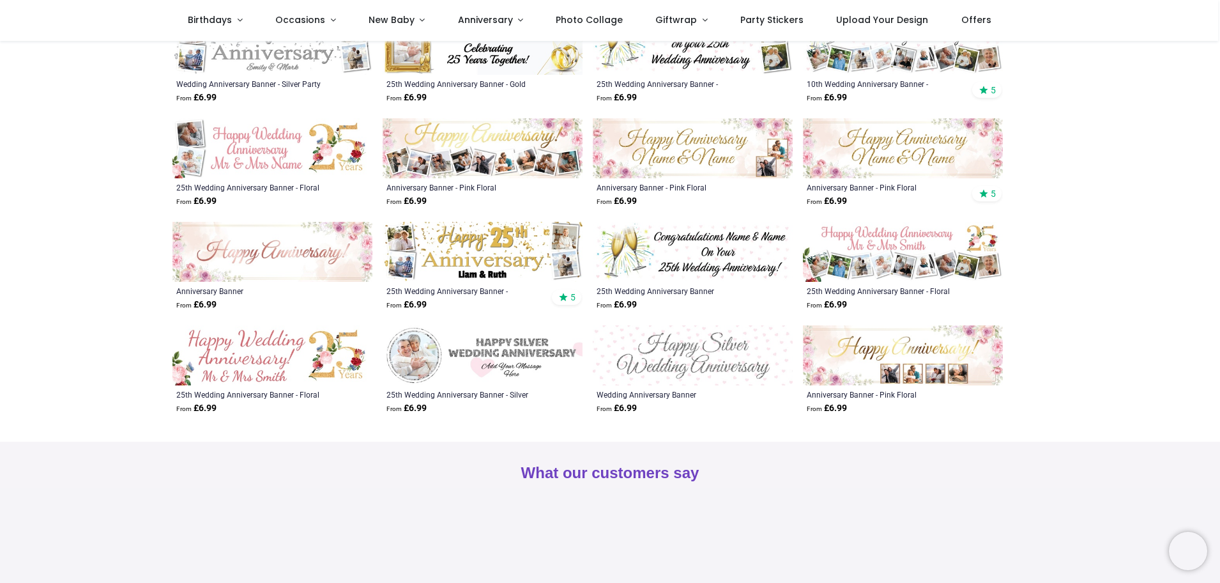
click at [443, 350] on img at bounding box center [483, 355] width 200 height 60
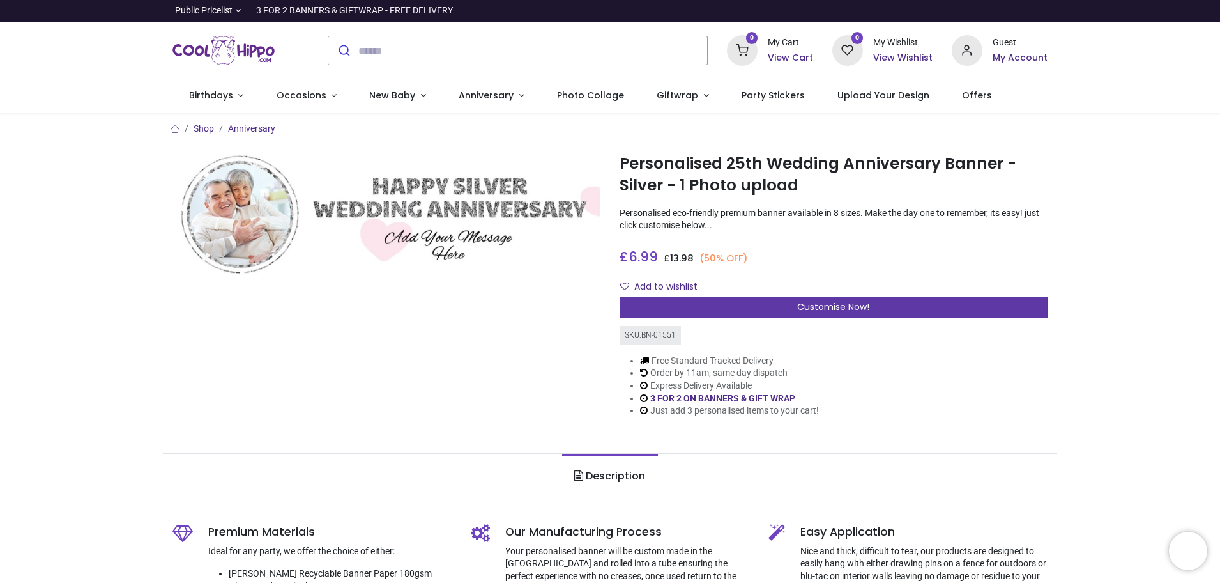
click at [847, 309] on span "Customise Now!" at bounding box center [833, 306] width 72 height 13
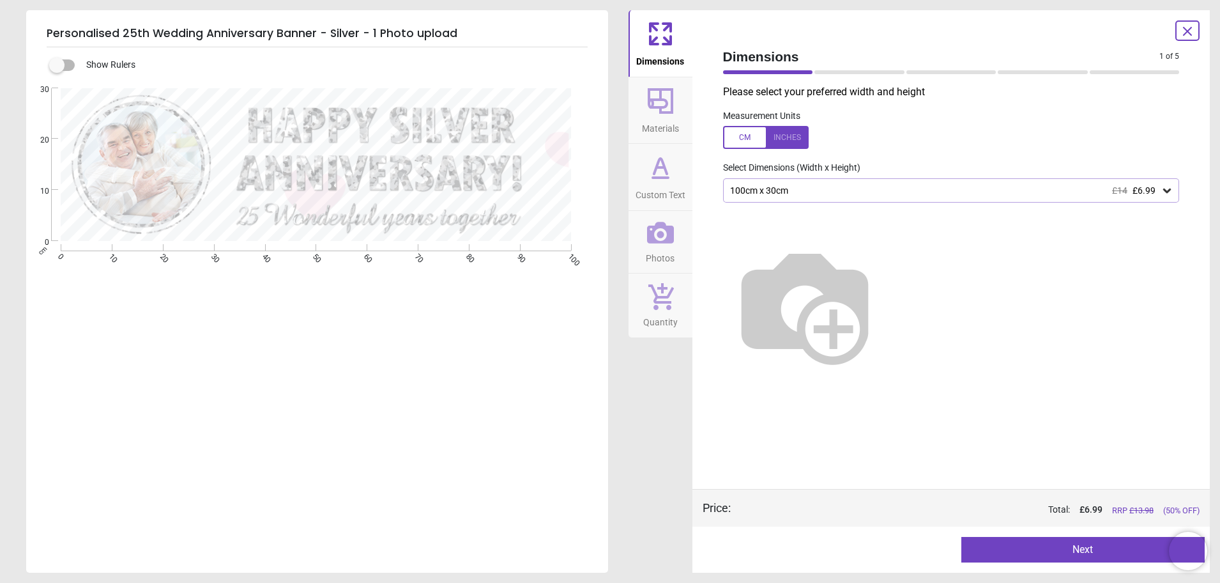
click at [1171, 190] on icon at bounding box center [1167, 190] width 8 height 4
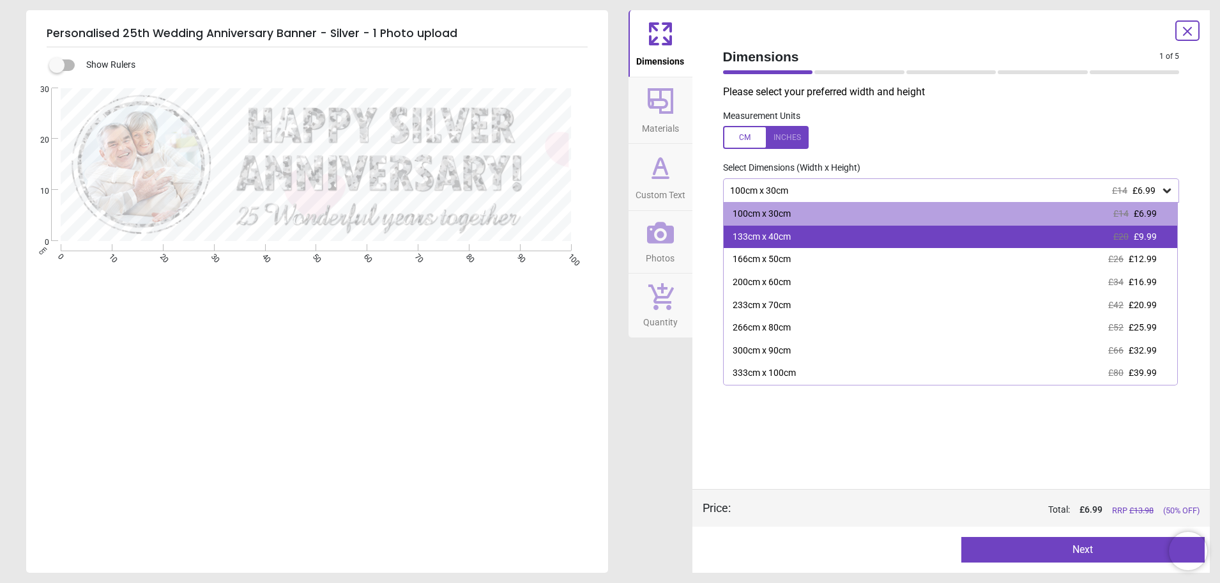
click at [1084, 234] on div "133cm x 40cm £20 £9.99" at bounding box center [951, 237] width 454 height 23
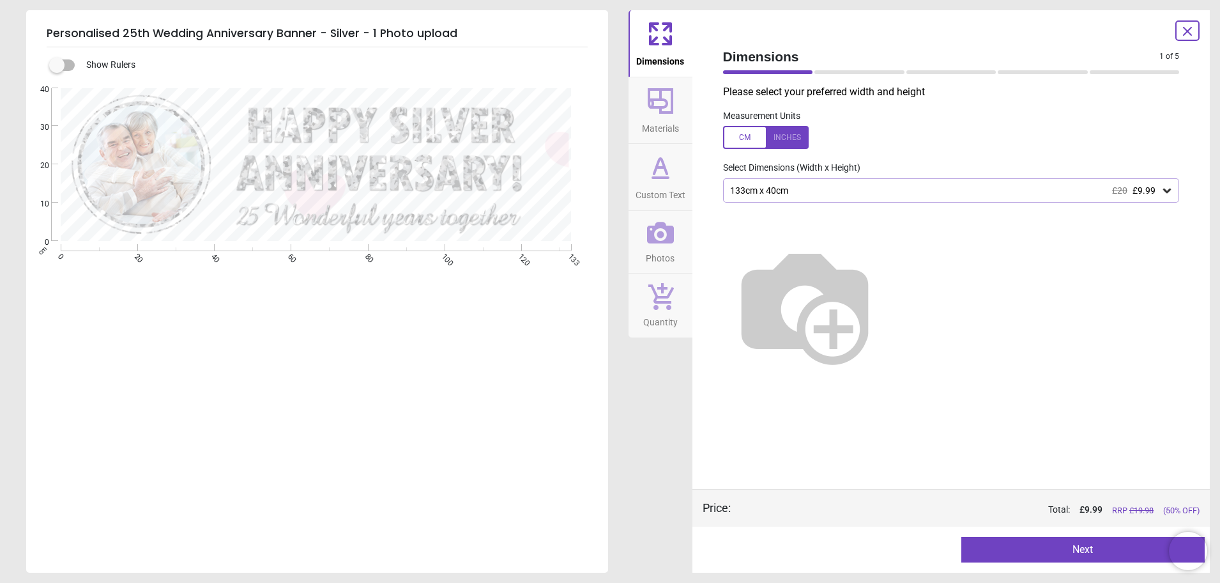
click at [1091, 548] on button "Next" at bounding box center [1083, 550] width 243 height 26
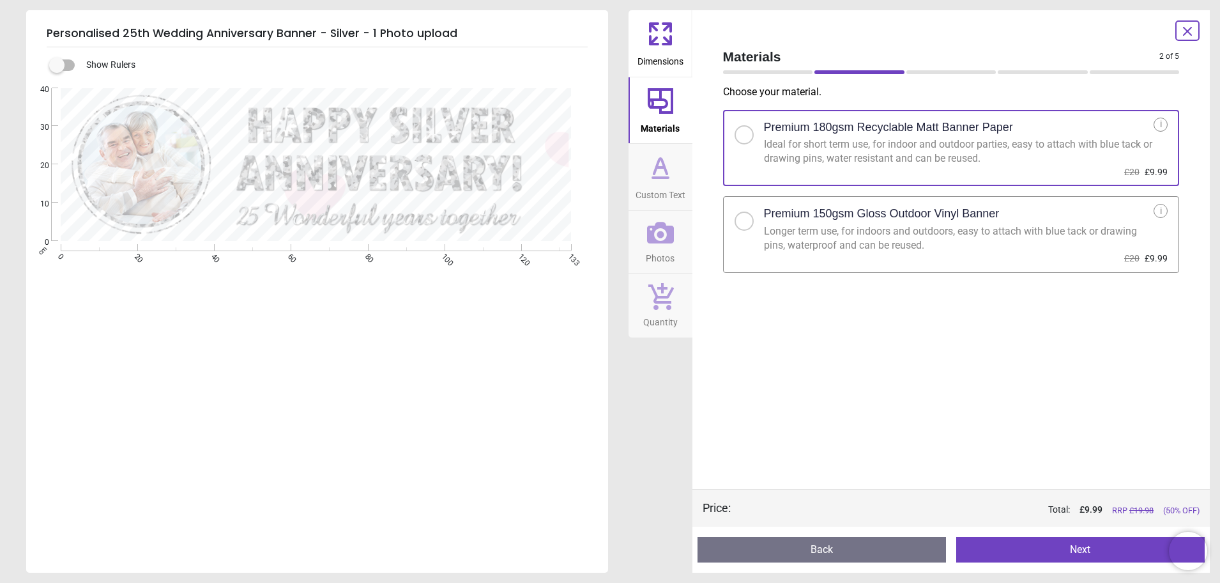
click at [1047, 548] on button "Next" at bounding box center [1080, 550] width 249 height 26
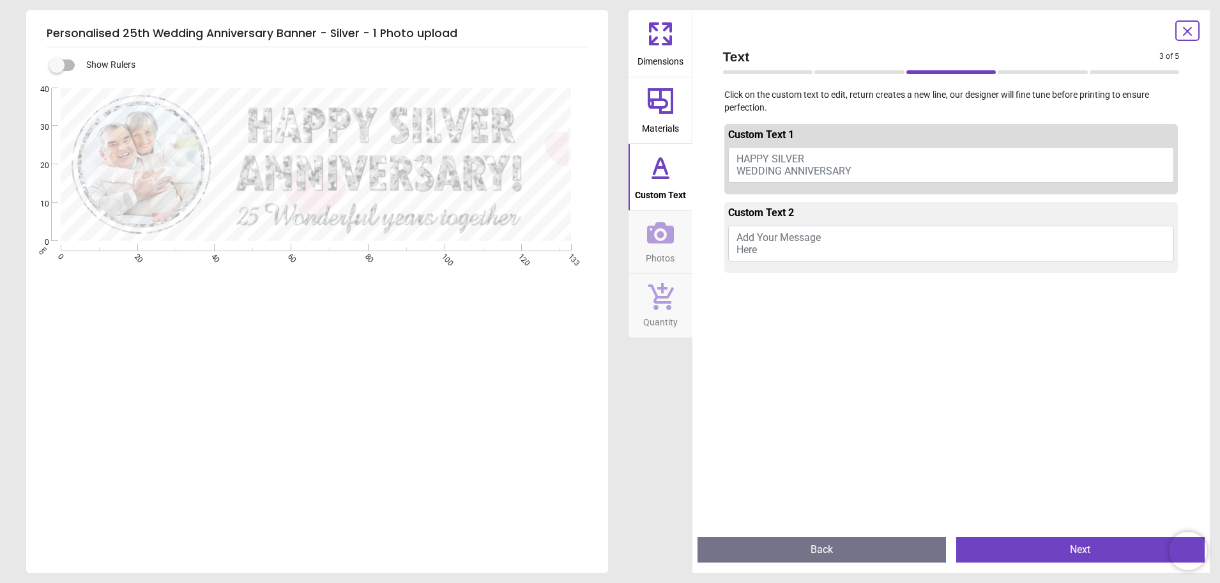
click at [857, 169] on button "HAPPY SILVER WEDDING ANNIVERSARY" at bounding box center [951, 165] width 447 height 36
click at [577, 342] on div "E E" at bounding box center [316, 379] width 580 height 583
click at [460, 153] on textarea at bounding box center [392, 142] width 332 height 27
click at [776, 249] on button "Add Your Message Here" at bounding box center [951, 244] width 447 height 36
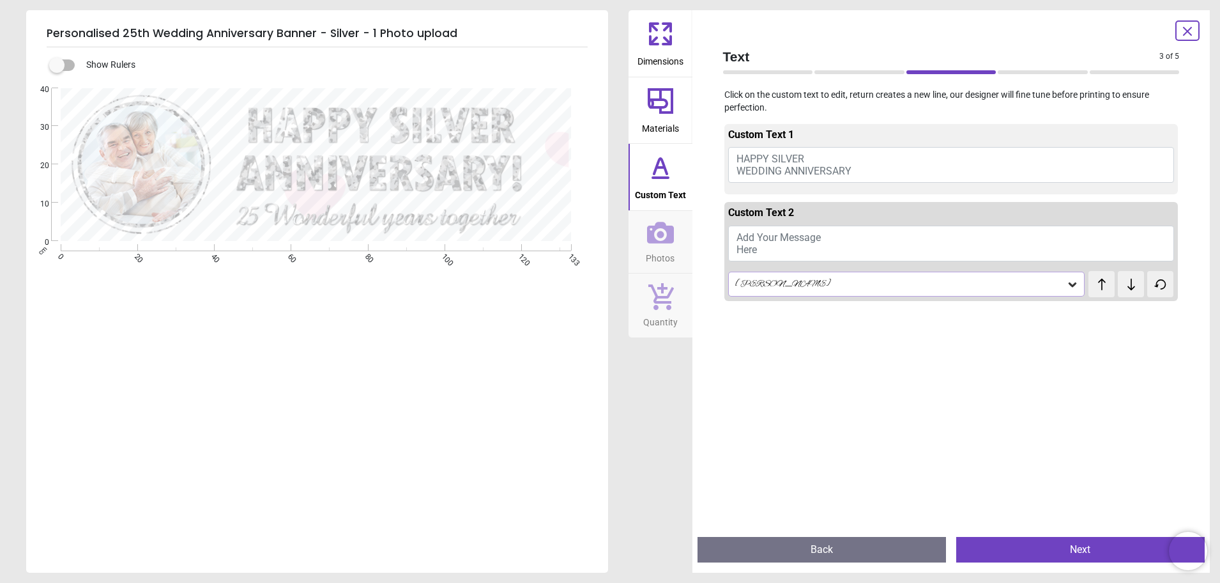
click at [822, 550] on button "Back" at bounding box center [822, 550] width 249 height 26
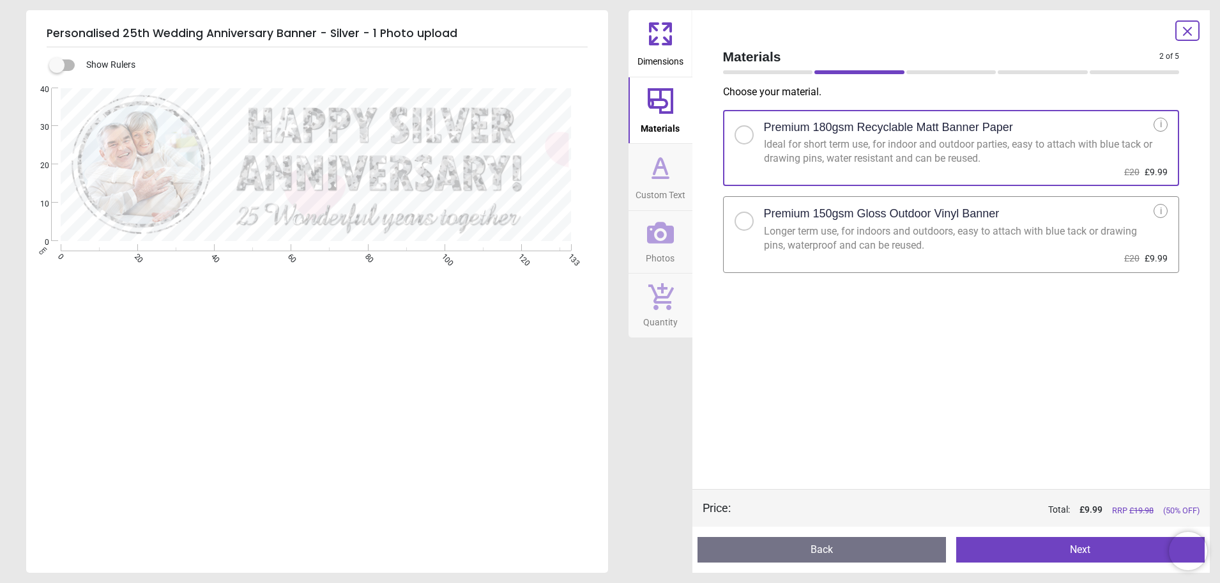
click at [822, 550] on button "Back" at bounding box center [822, 550] width 249 height 26
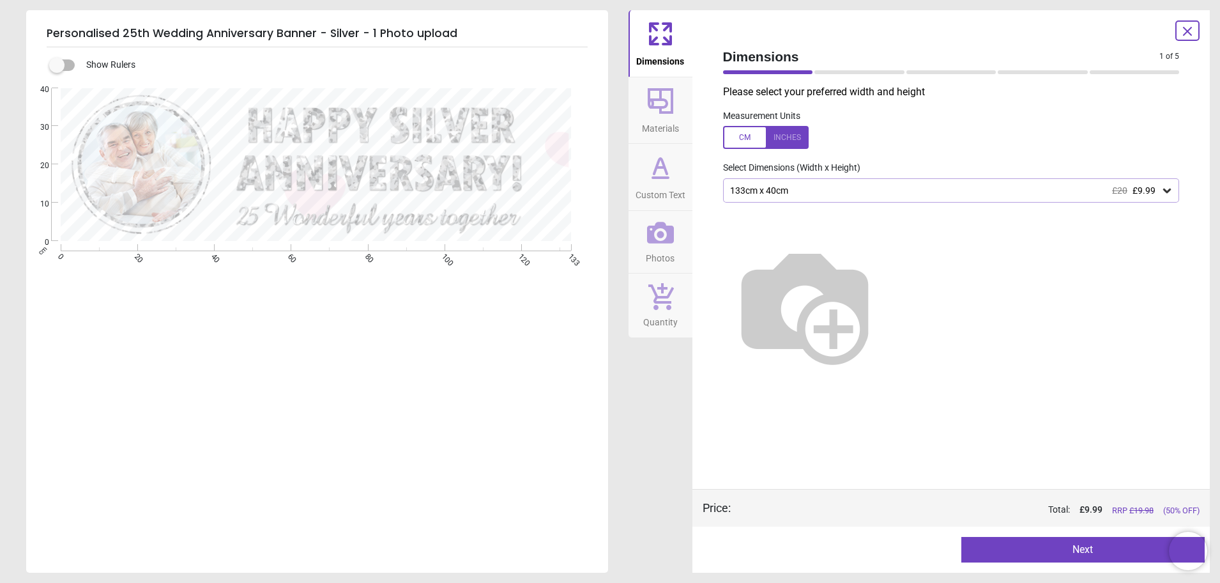
click at [822, 550] on div at bounding box center [824, 550] width 243 height 26
